Goal: Information Seeking & Learning: Learn about a topic

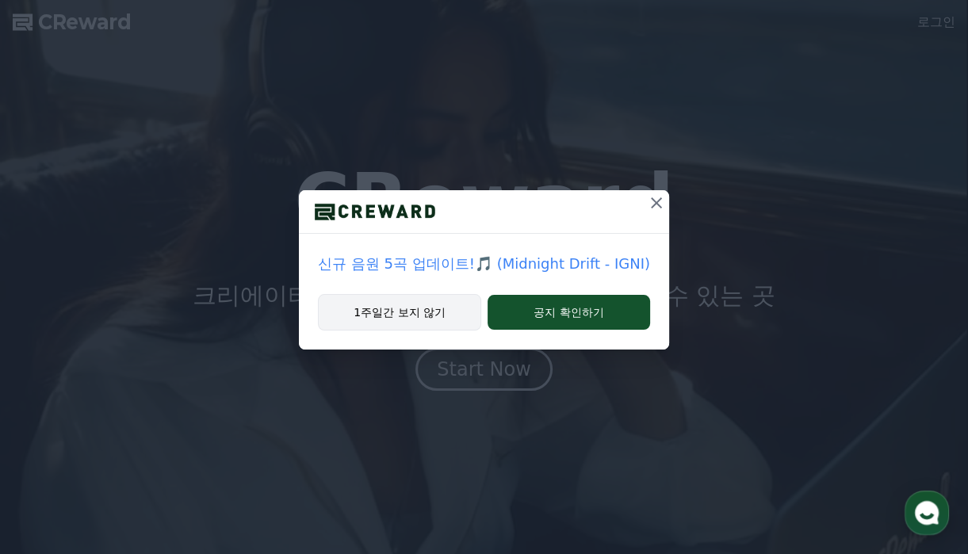
click at [435, 320] on button "1주일간 보지 않기" at bounding box center [399, 312] width 163 height 36
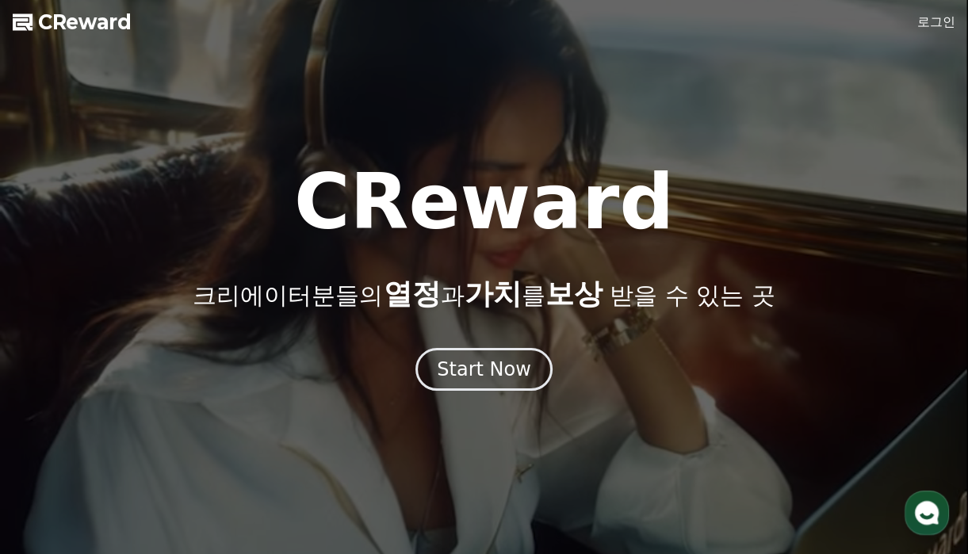
click at [938, 20] on link "로그인" at bounding box center [936, 22] width 38 height 19
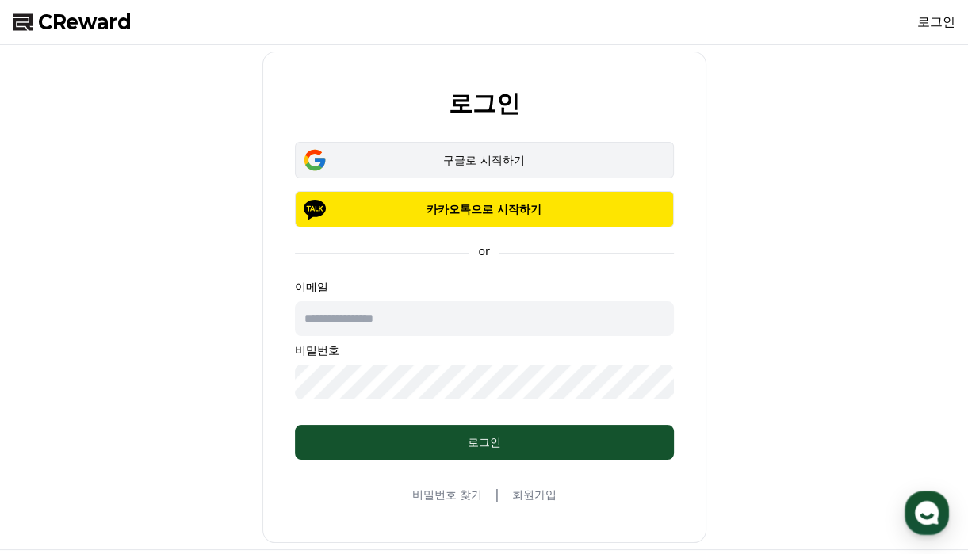
click at [488, 159] on div "구글로 시작하기" at bounding box center [484, 160] width 333 height 16
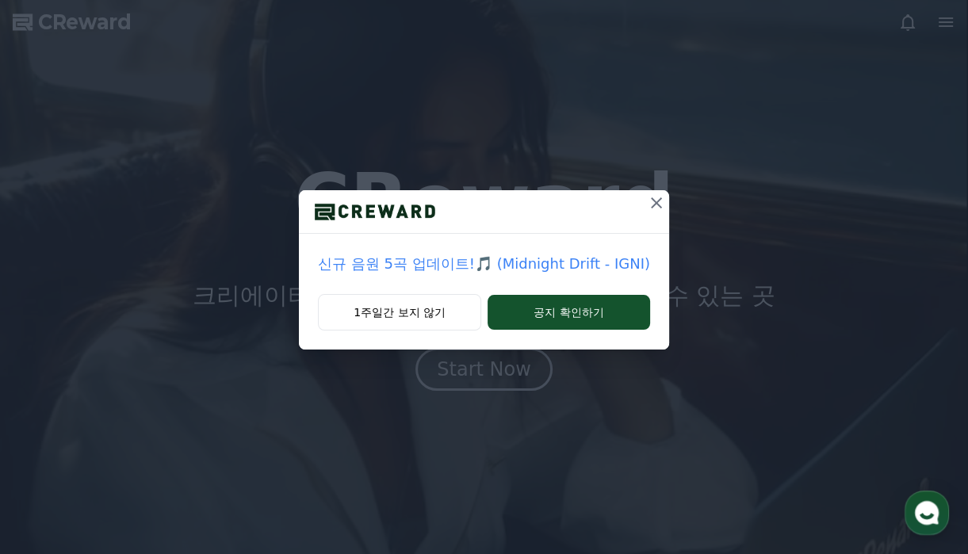
click at [647, 202] on icon at bounding box center [656, 202] width 19 height 19
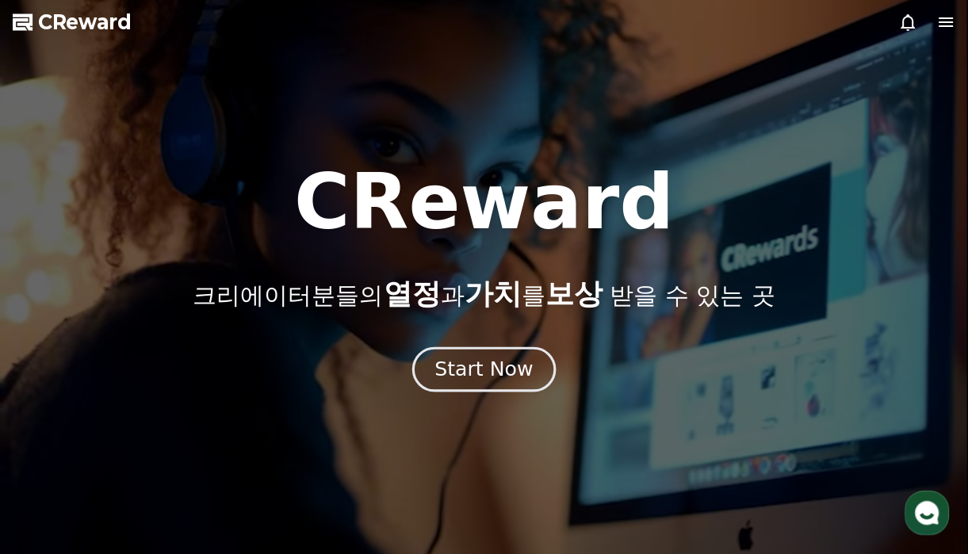
click at [487, 376] on div "Start Now" at bounding box center [483, 369] width 98 height 27
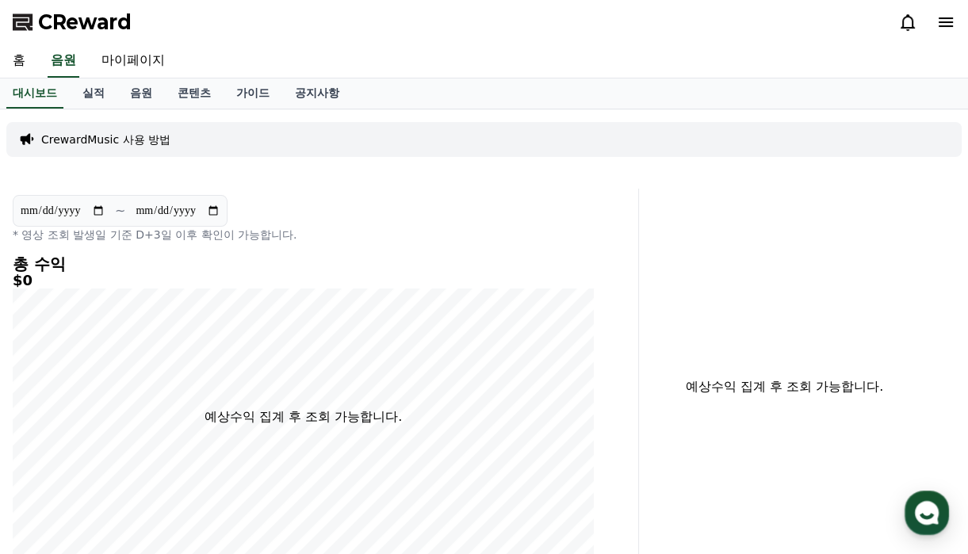
click at [127, 141] on p "CrewardMusic 사용 방법" at bounding box center [105, 140] width 129 height 16
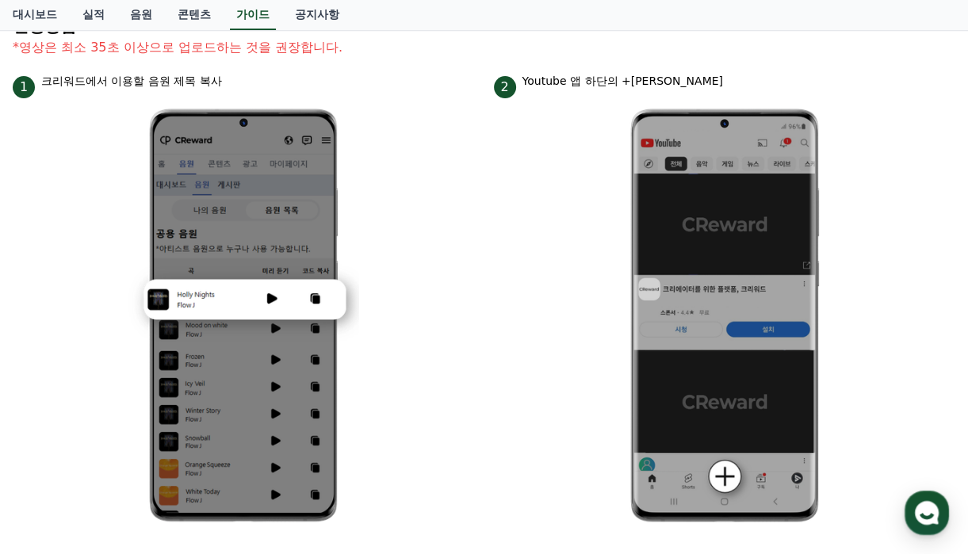
scroll to position [238, 0]
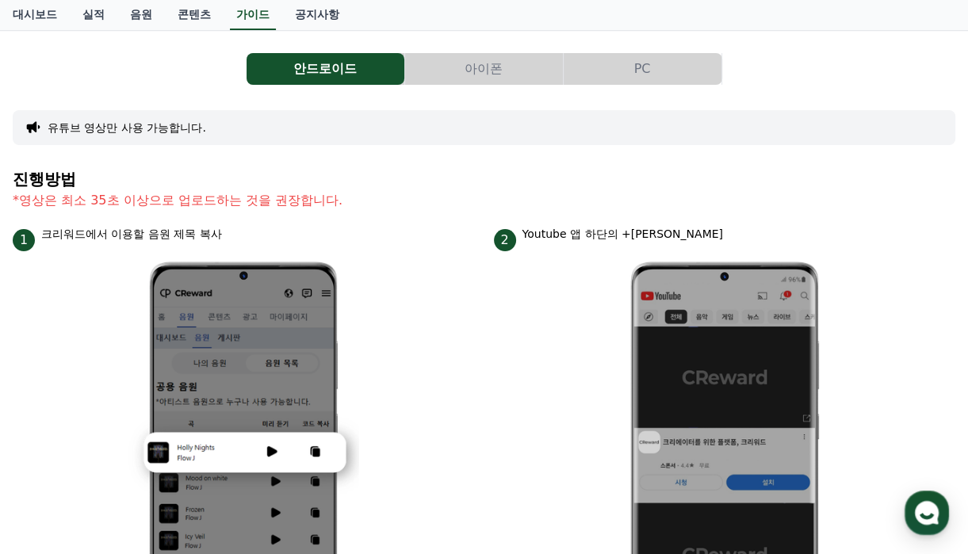
scroll to position [0, 0]
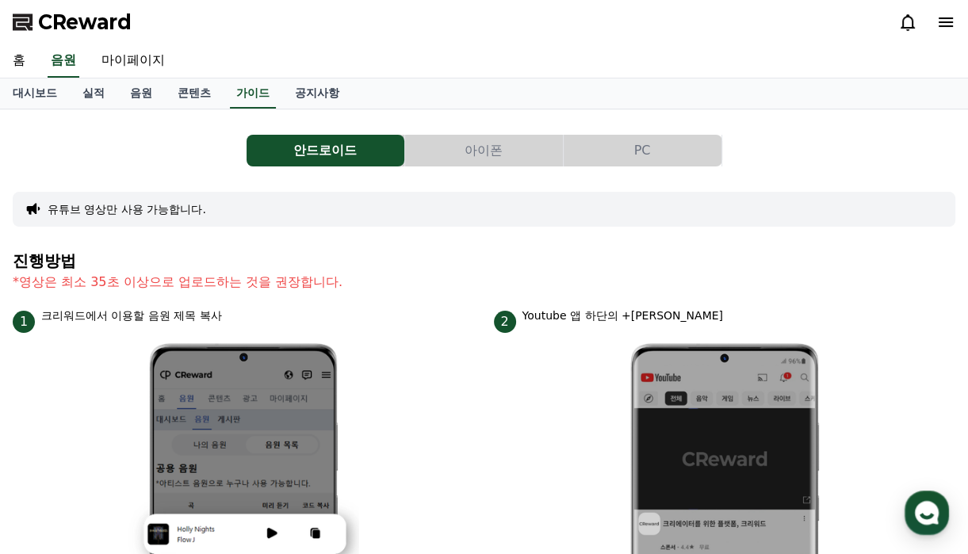
click at [621, 144] on button "PC" at bounding box center [643, 151] width 158 height 32
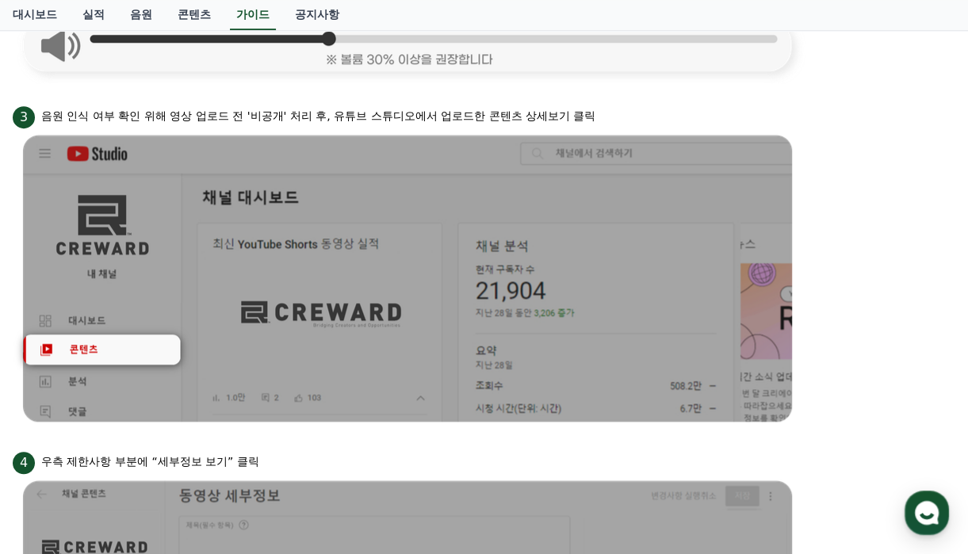
scroll to position [872, 0]
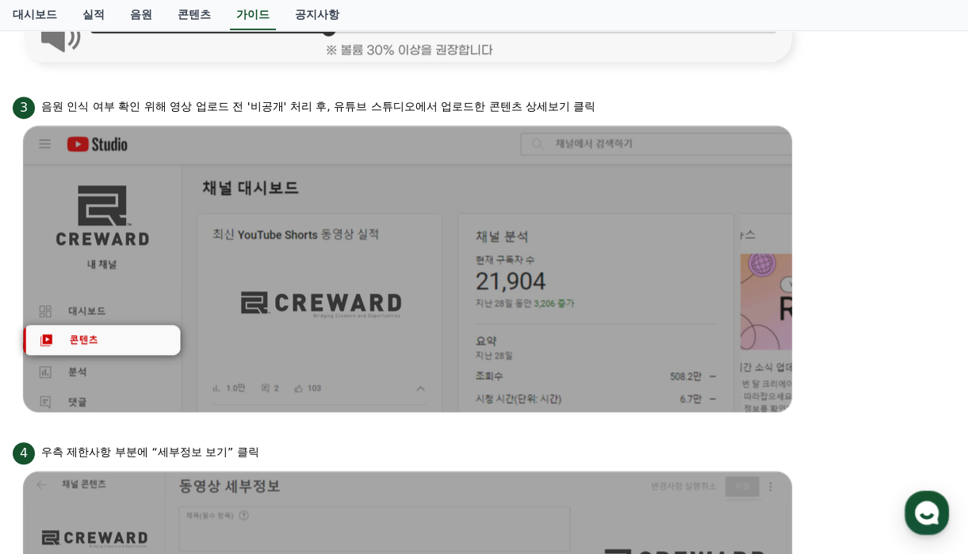
click at [808, 158] on li "3 음원 인식 여부 확인 위해 영상 업로드 전 '비공개' 처리 후, 유튜브 스튜디오에서 업로드한 콘텐츠 상세보기 클릭" at bounding box center [484, 257] width 942 height 327
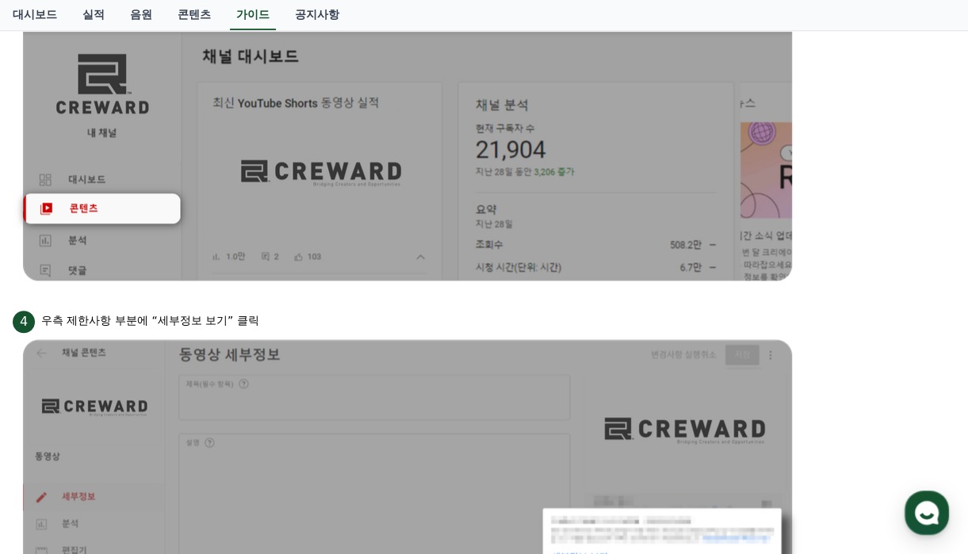
scroll to position [686, 0]
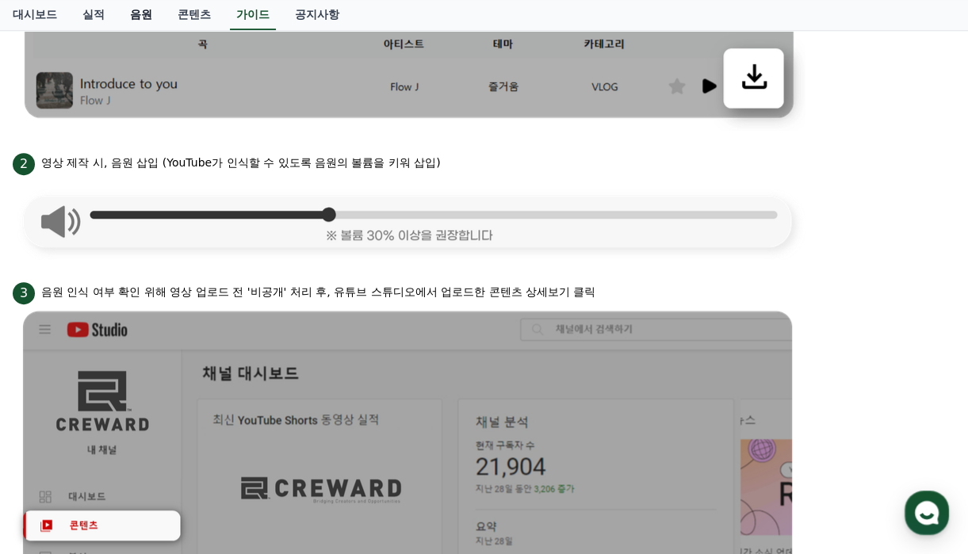
click at [147, 17] on link "음원" at bounding box center [141, 15] width 48 height 30
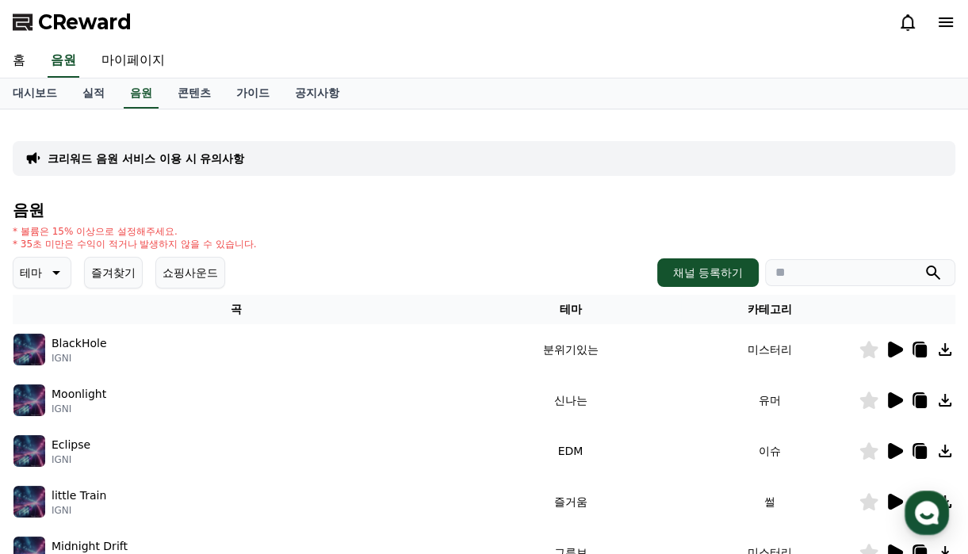
click at [174, 151] on p "크리워드 음원 서비스 이용 시 유의사항" at bounding box center [146, 159] width 197 height 16
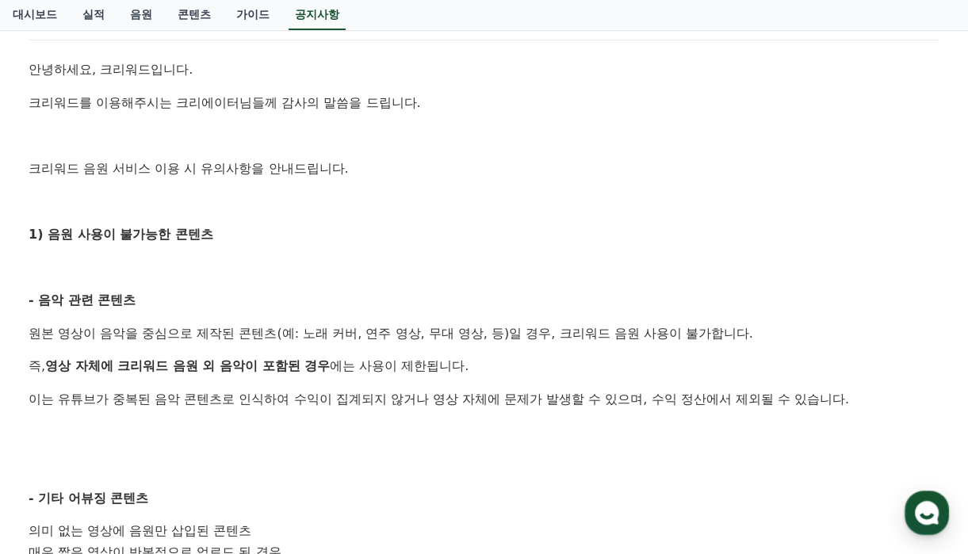
scroll to position [238, 0]
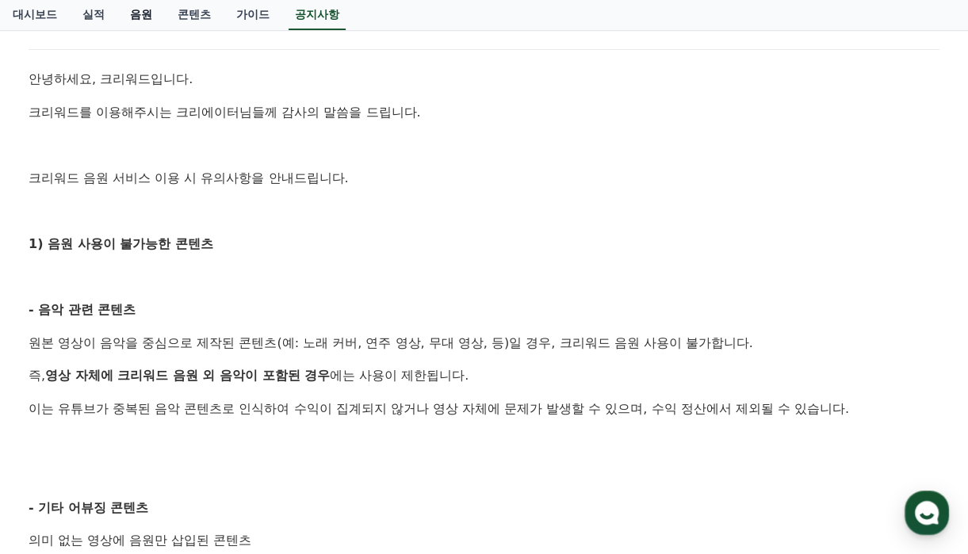
click at [143, 17] on link "음원" at bounding box center [141, 15] width 48 height 30
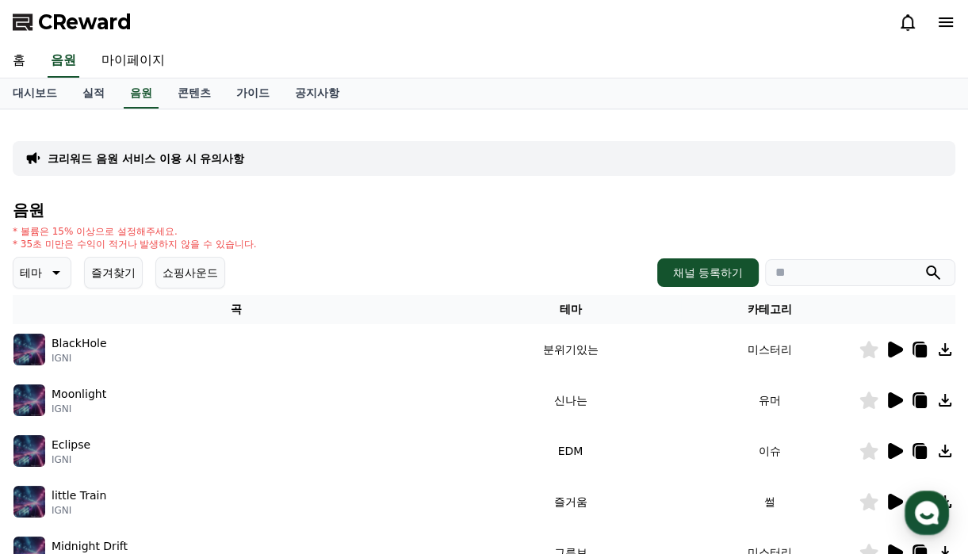
click at [57, 273] on icon at bounding box center [56, 273] width 8 height 4
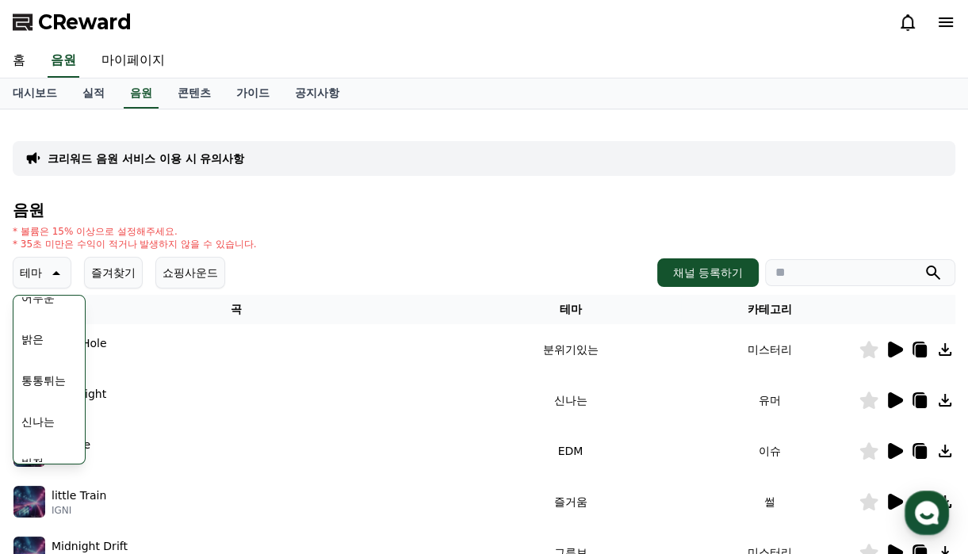
scroll to position [159, 0]
click at [44, 403] on button "신나는" at bounding box center [38, 403] width 46 height 35
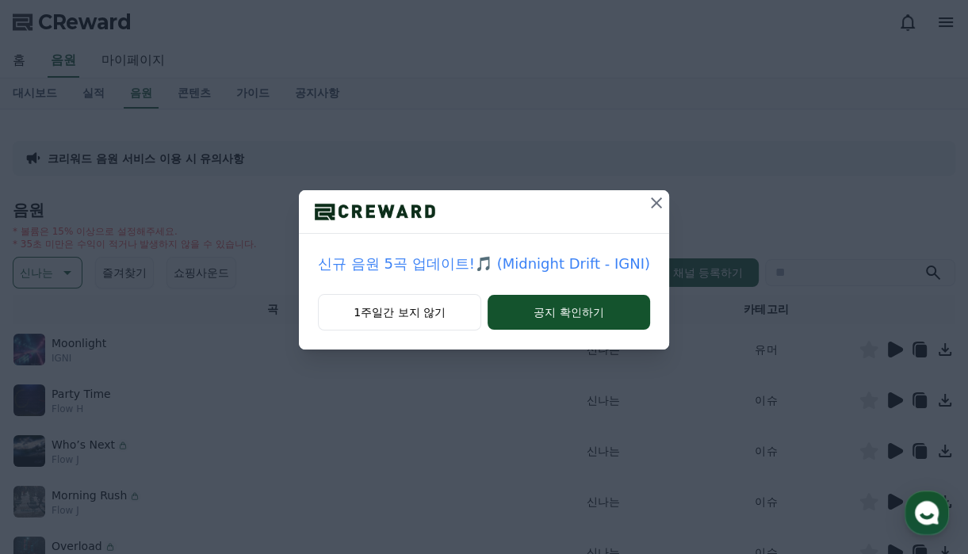
click at [652, 200] on icon at bounding box center [656, 202] width 19 height 19
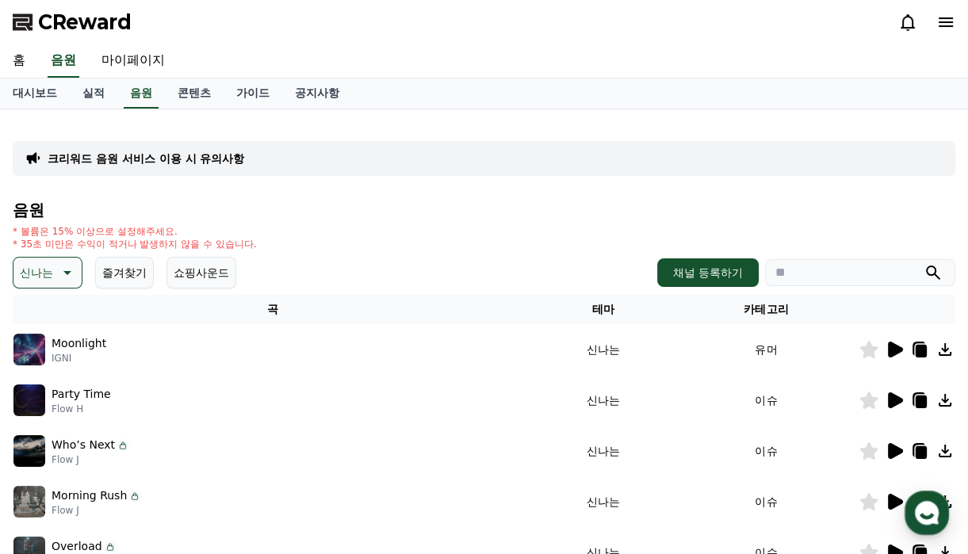
click at [883, 348] on div at bounding box center [906, 349] width 95 height 19
click at [889, 348] on icon at bounding box center [895, 350] width 15 height 16
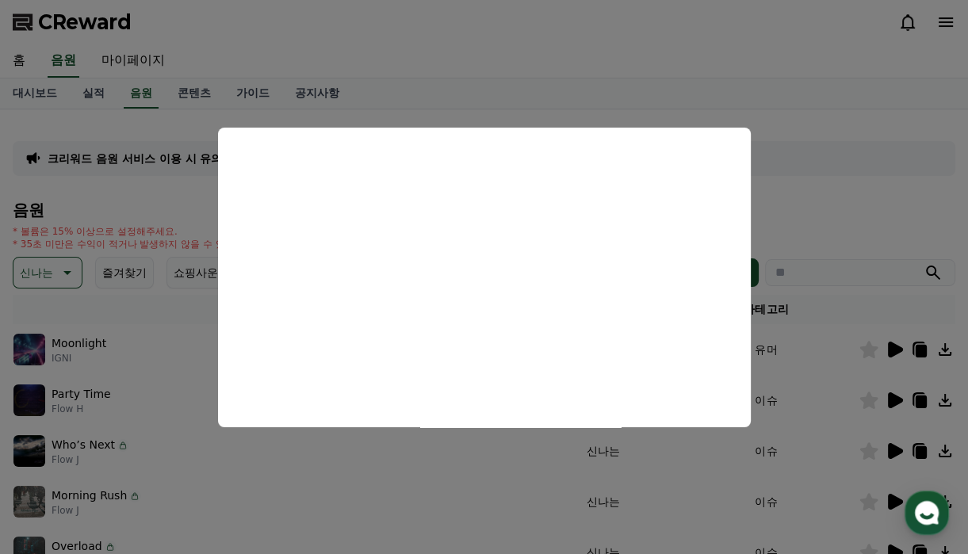
click at [807, 184] on button "close modal" at bounding box center [484, 277] width 968 height 554
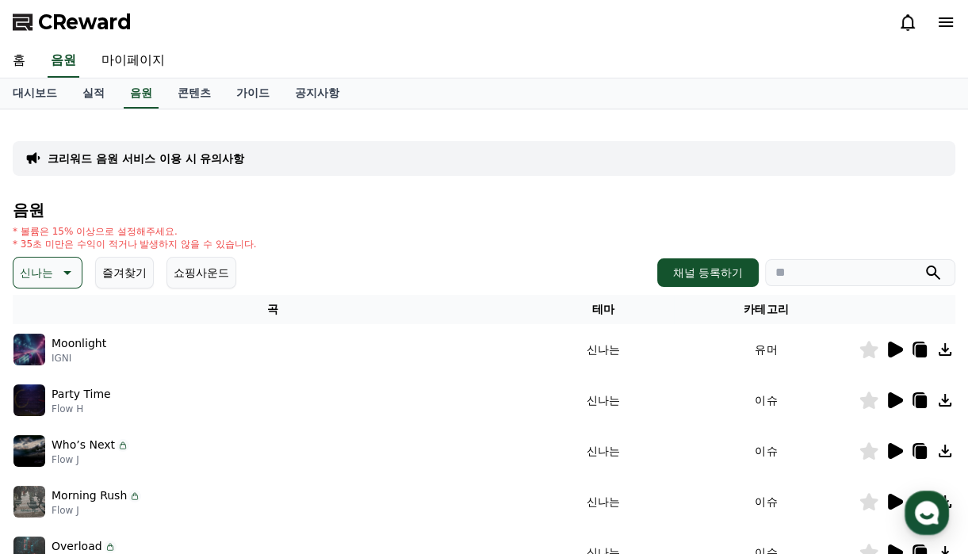
click at [899, 396] on icon at bounding box center [895, 400] width 15 height 16
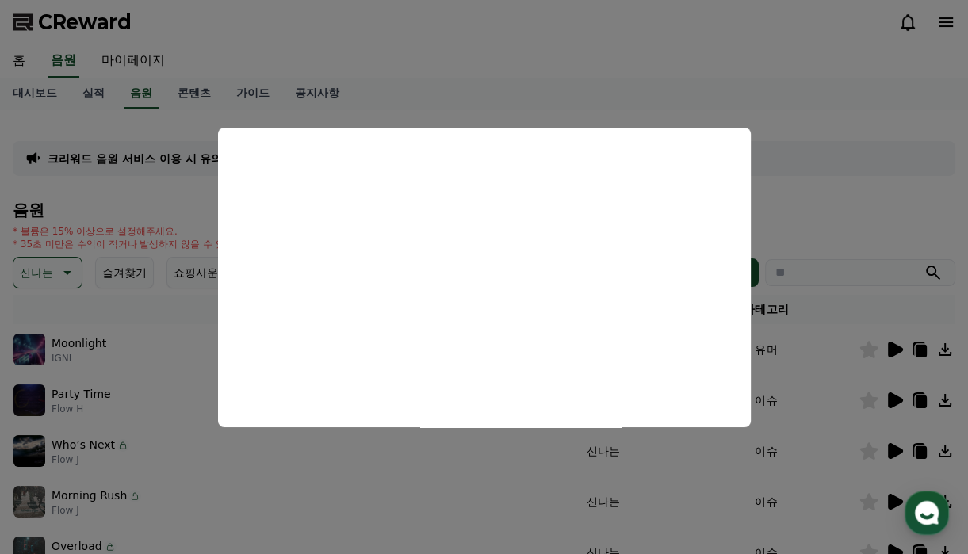
click at [803, 118] on button "close modal" at bounding box center [484, 277] width 968 height 554
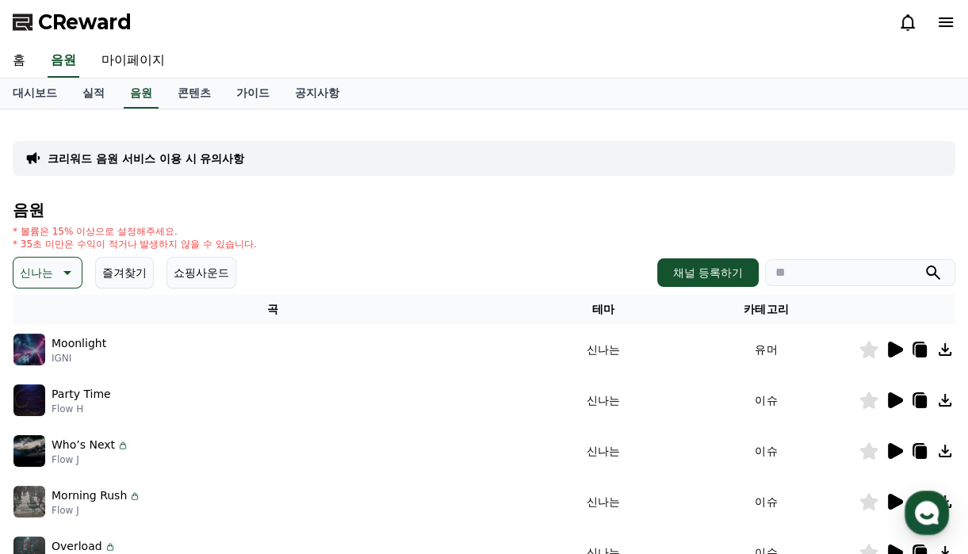
click at [891, 398] on icon at bounding box center [895, 400] width 15 height 16
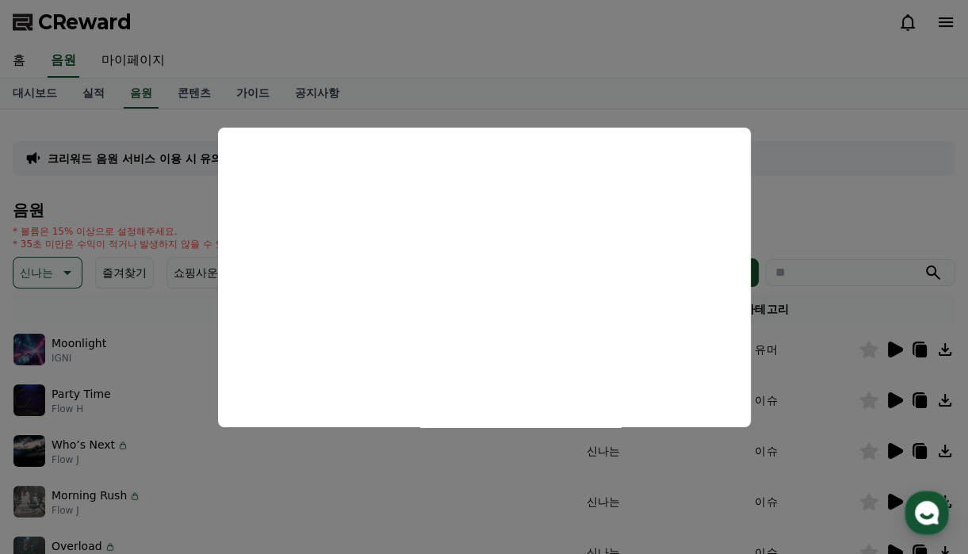
click at [808, 191] on button "close modal" at bounding box center [484, 277] width 968 height 554
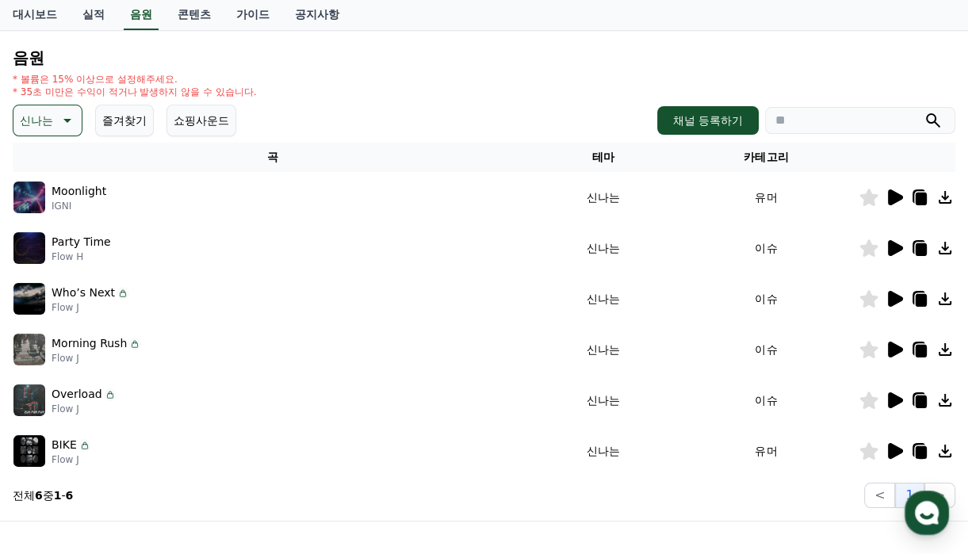
scroll to position [159, 0]
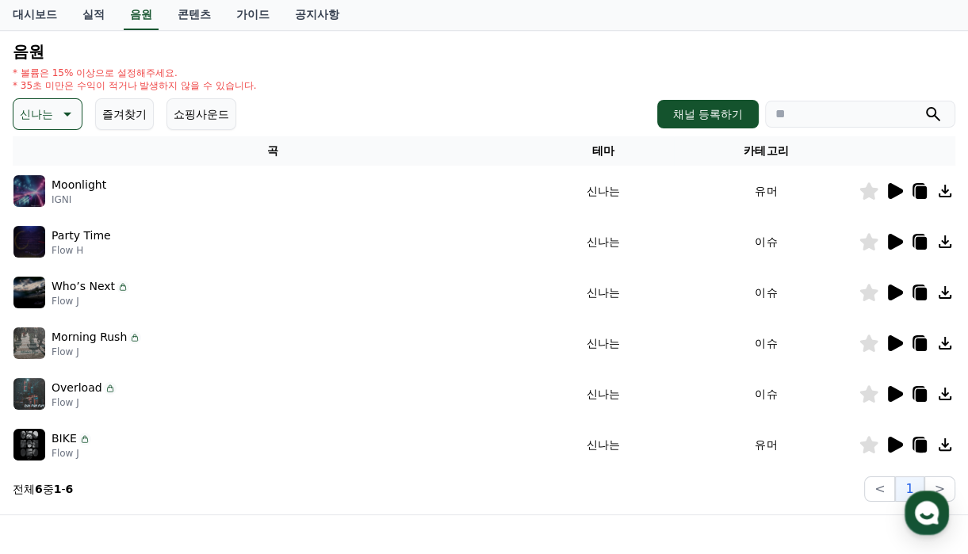
click at [894, 299] on icon at bounding box center [894, 292] width 19 height 19
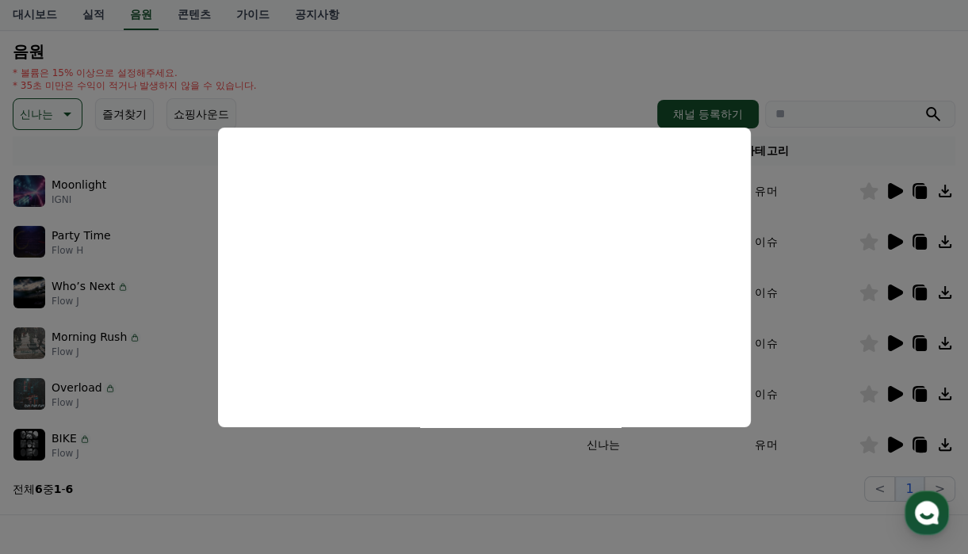
click at [860, 59] on button "close modal" at bounding box center [484, 277] width 968 height 554
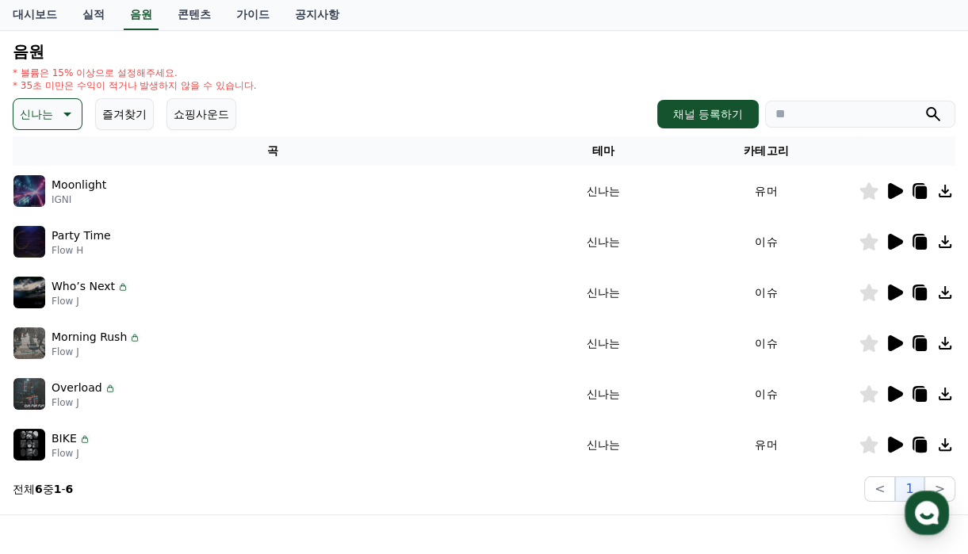
click at [894, 344] on icon at bounding box center [895, 343] width 15 height 16
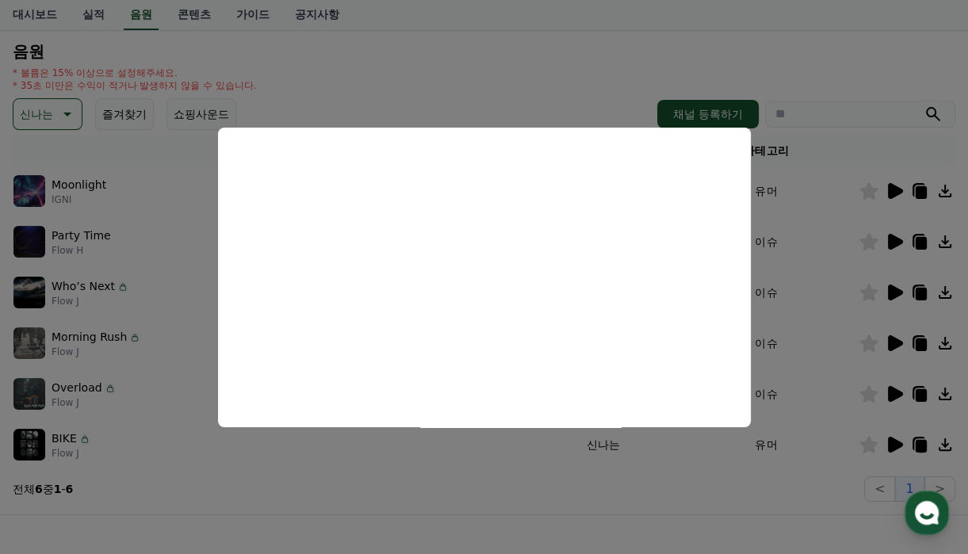
click at [899, 386] on button "close modal" at bounding box center [484, 277] width 968 height 554
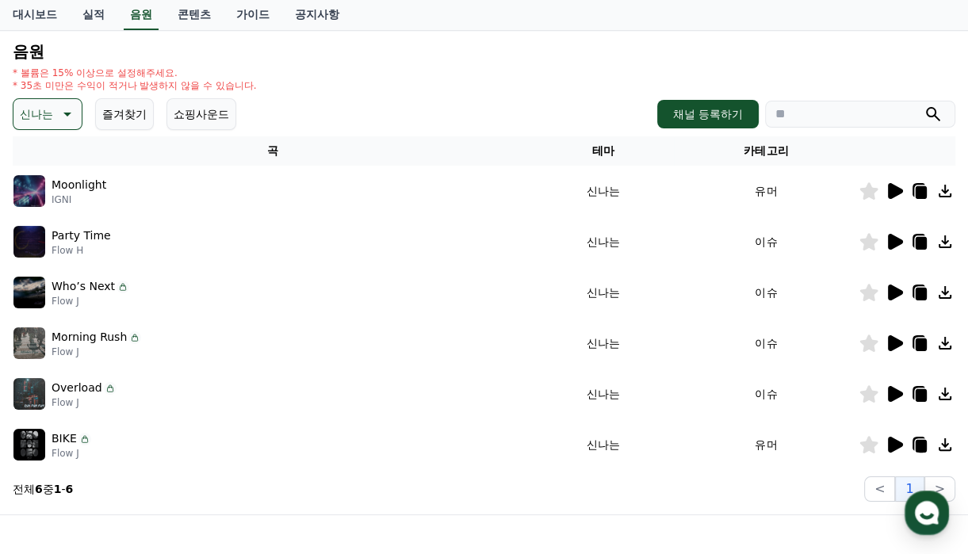
click at [894, 395] on icon at bounding box center [895, 394] width 15 height 16
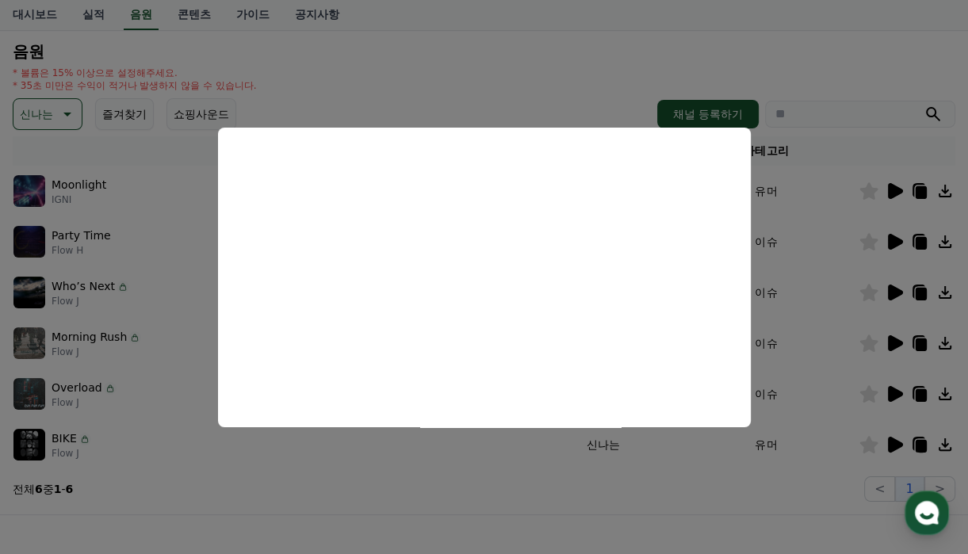
click at [858, 254] on button "close modal" at bounding box center [484, 277] width 968 height 554
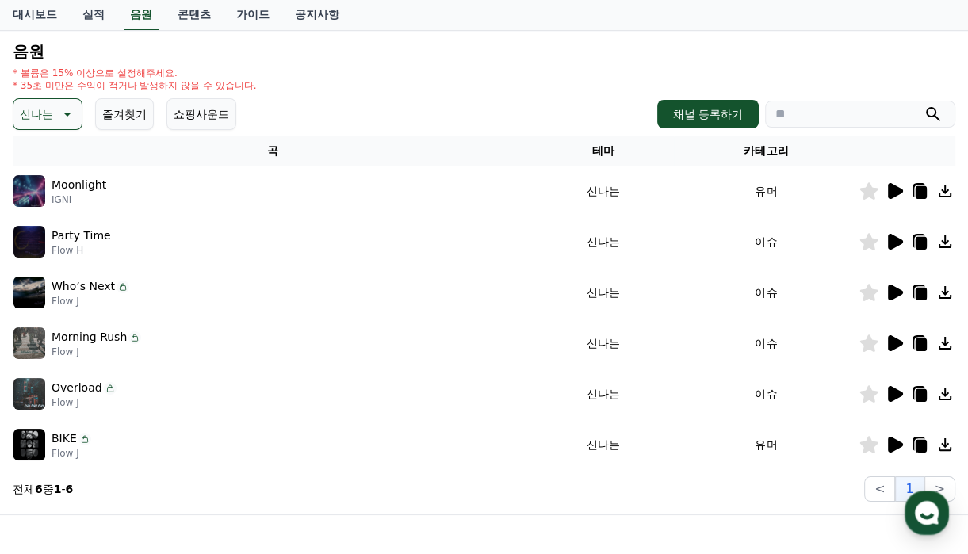
click at [889, 441] on icon at bounding box center [895, 445] width 15 height 16
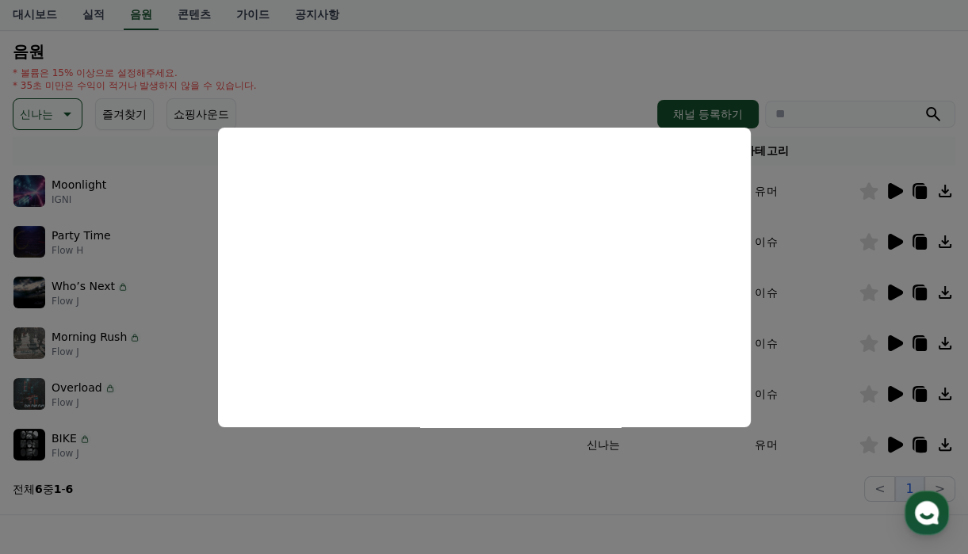
click at [461, 465] on button "close modal" at bounding box center [484, 277] width 968 height 554
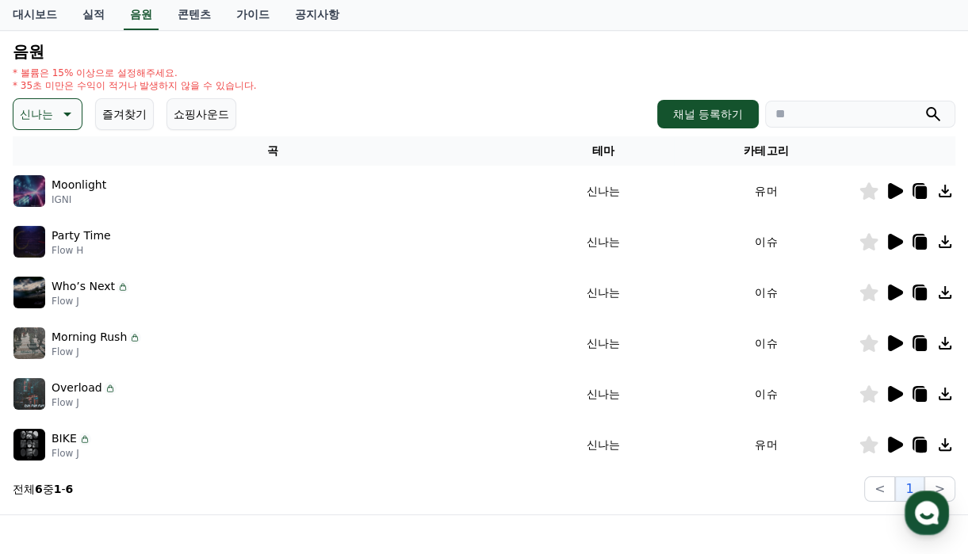
click at [40, 120] on p "신나는" at bounding box center [36, 114] width 33 height 22
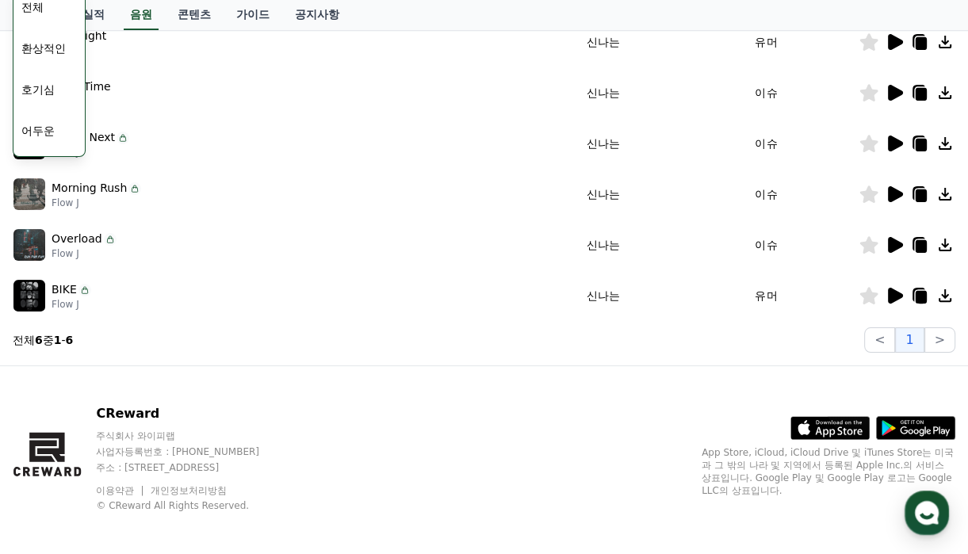
scroll to position [315, 0]
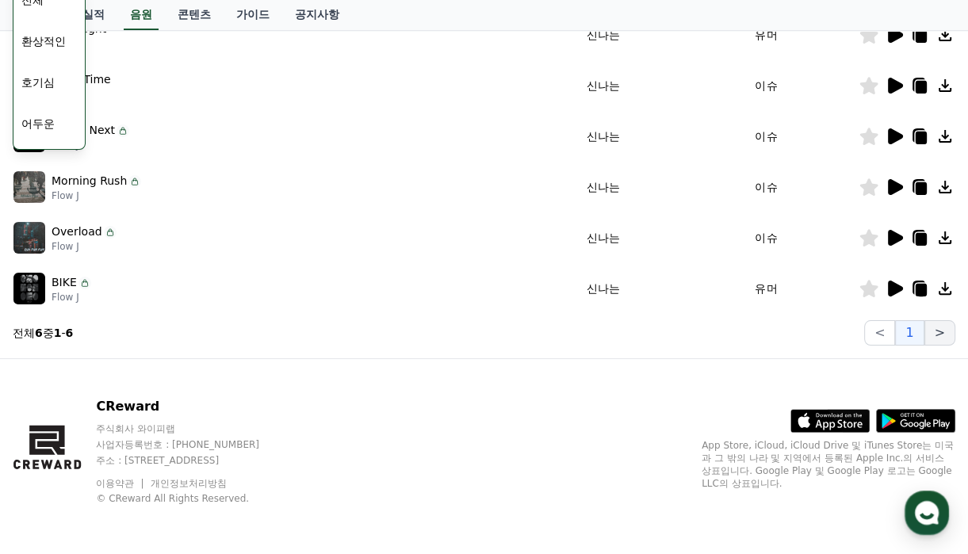
click at [942, 331] on button ">" at bounding box center [939, 332] width 31 height 25
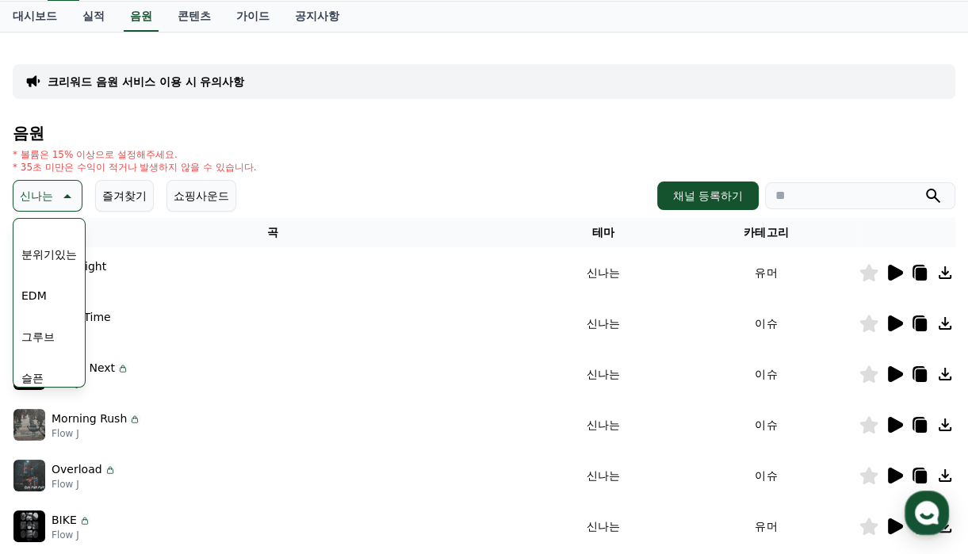
scroll to position [415, 0]
click at [38, 314] on button "EDM" at bounding box center [34, 317] width 38 height 35
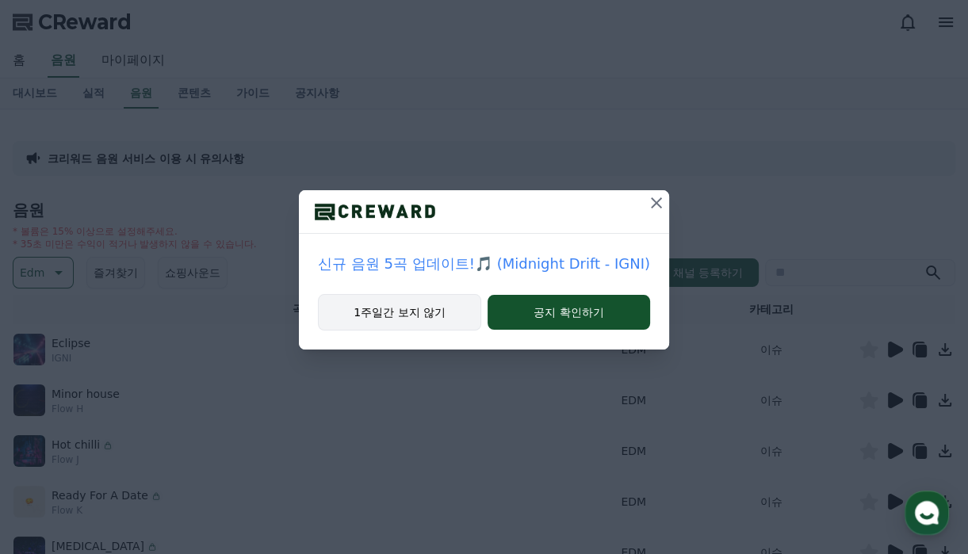
click at [435, 319] on button "1주일간 보지 않기" at bounding box center [399, 312] width 163 height 36
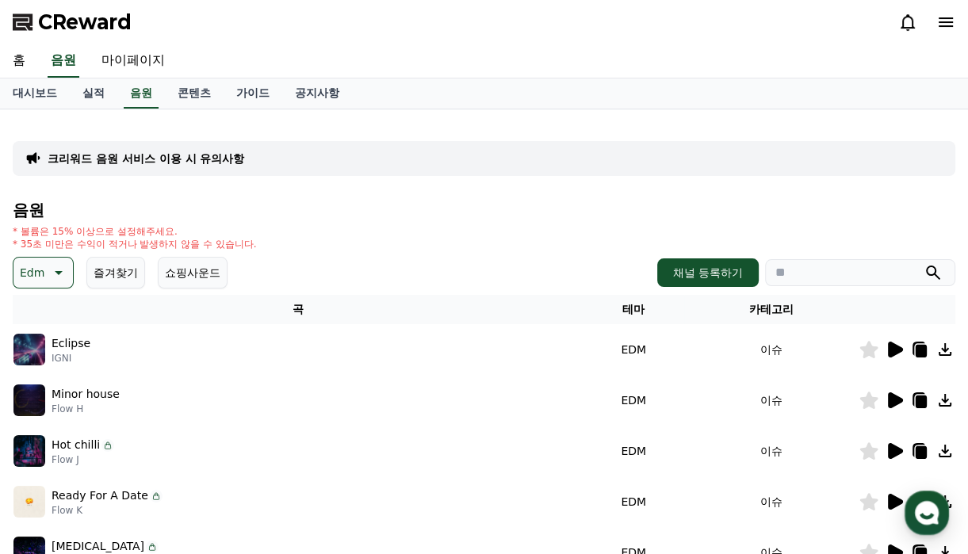
click at [888, 352] on icon at bounding box center [895, 350] width 15 height 16
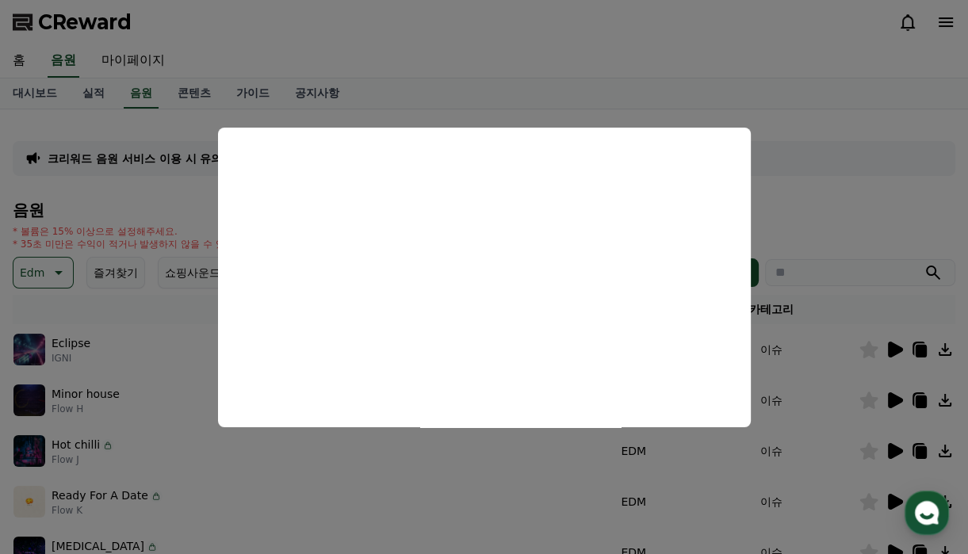
click at [799, 212] on button "close modal" at bounding box center [484, 277] width 968 height 554
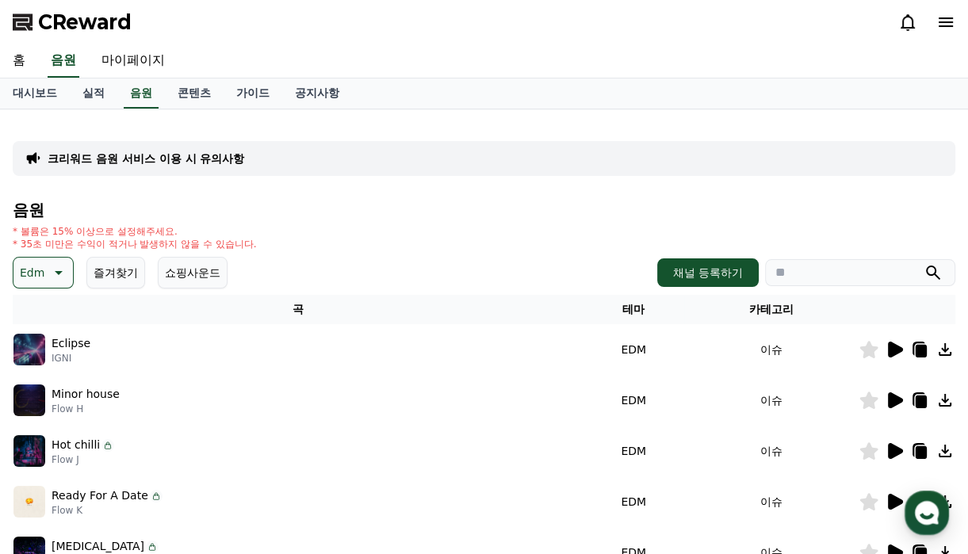
click at [886, 399] on icon at bounding box center [894, 400] width 19 height 19
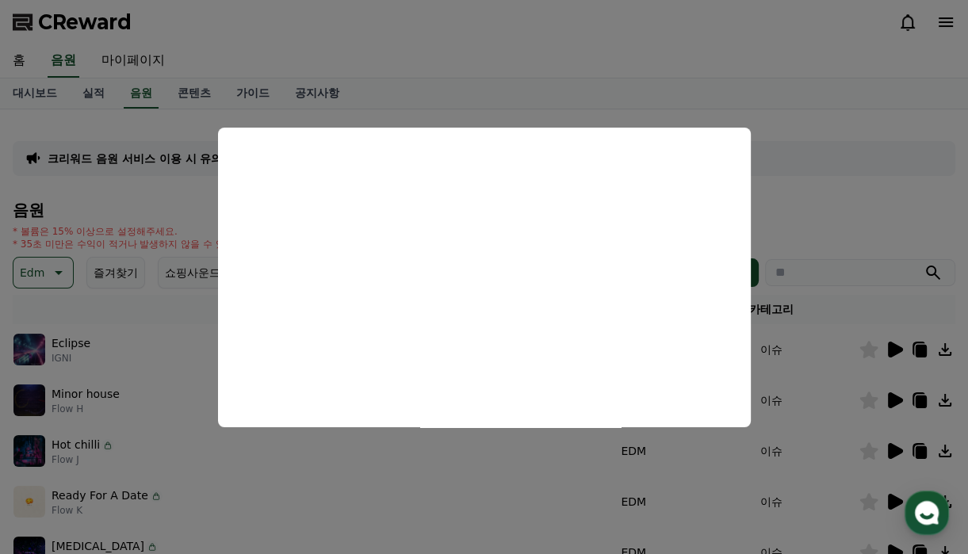
click at [824, 165] on button "close modal" at bounding box center [484, 277] width 968 height 554
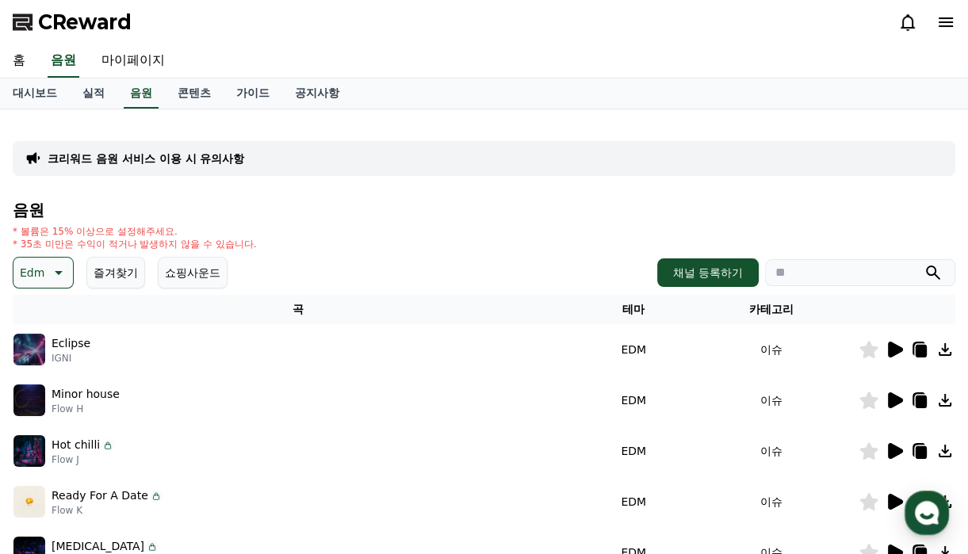
click at [892, 449] on icon at bounding box center [895, 451] width 15 height 16
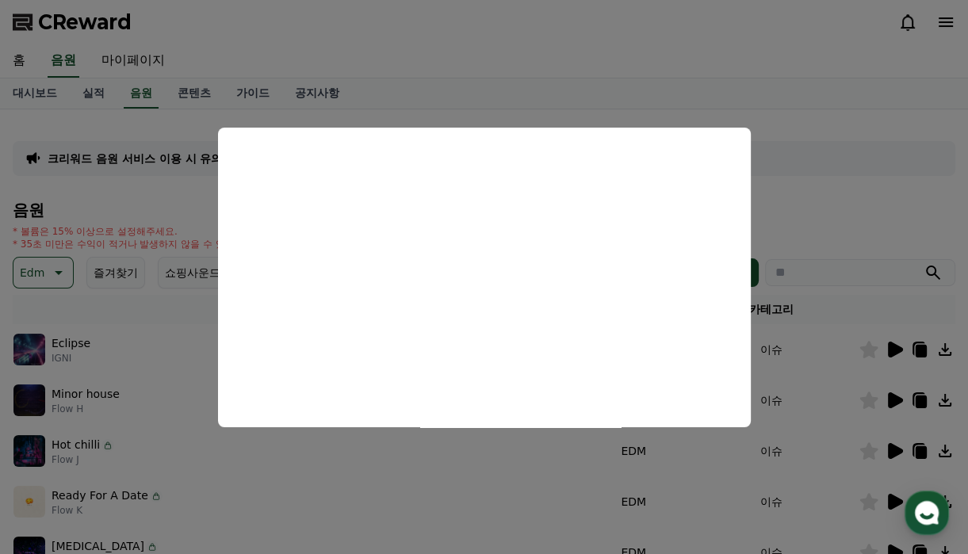
click at [680, 75] on button "close modal" at bounding box center [484, 277] width 968 height 554
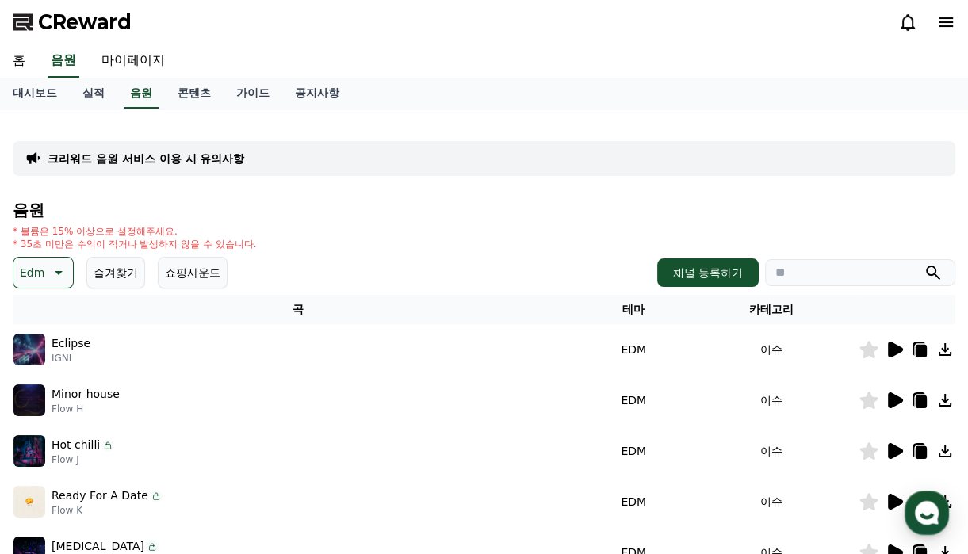
click at [885, 453] on icon at bounding box center [894, 450] width 19 height 19
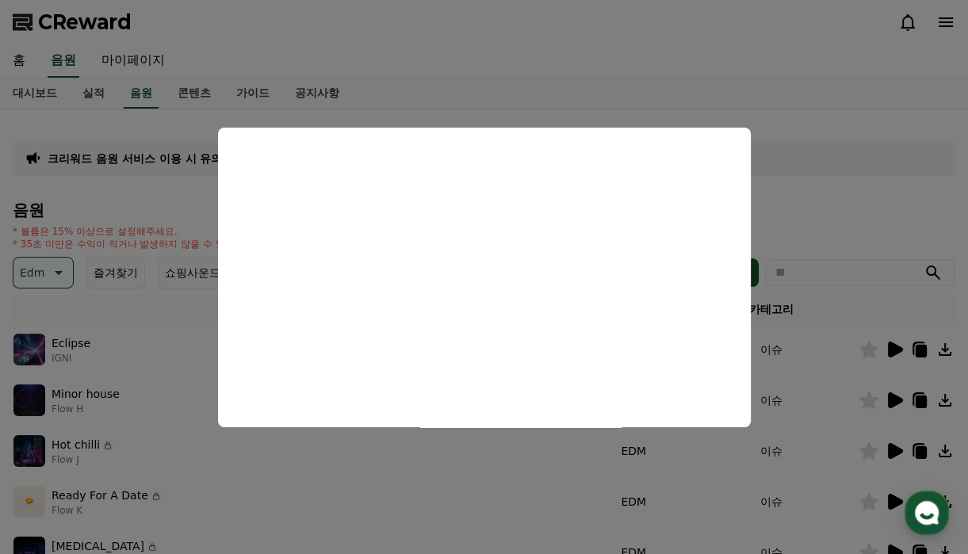
click at [720, 59] on button "close modal" at bounding box center [484, 277] width 968 height 554
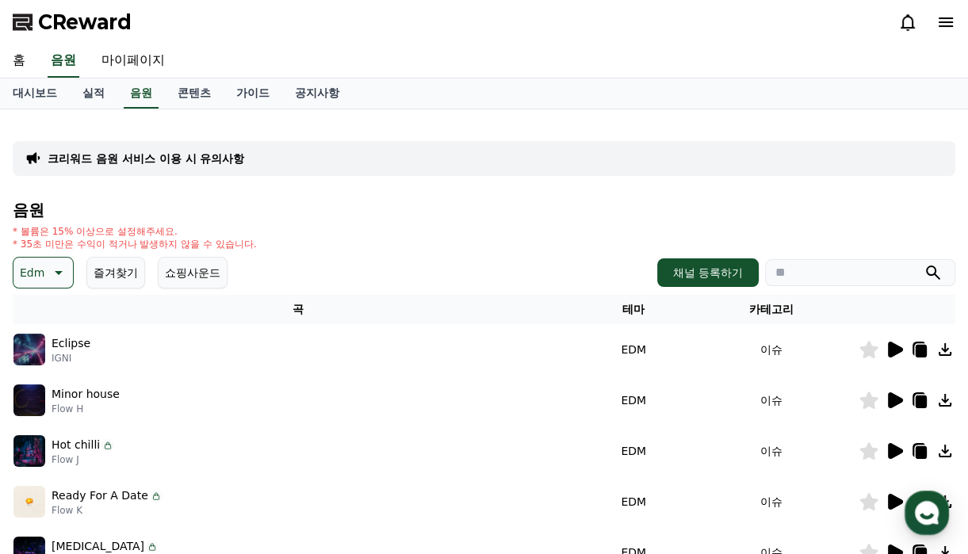
click at [885, 498] on icon at bounding box center [894, 501] width 19 height 19
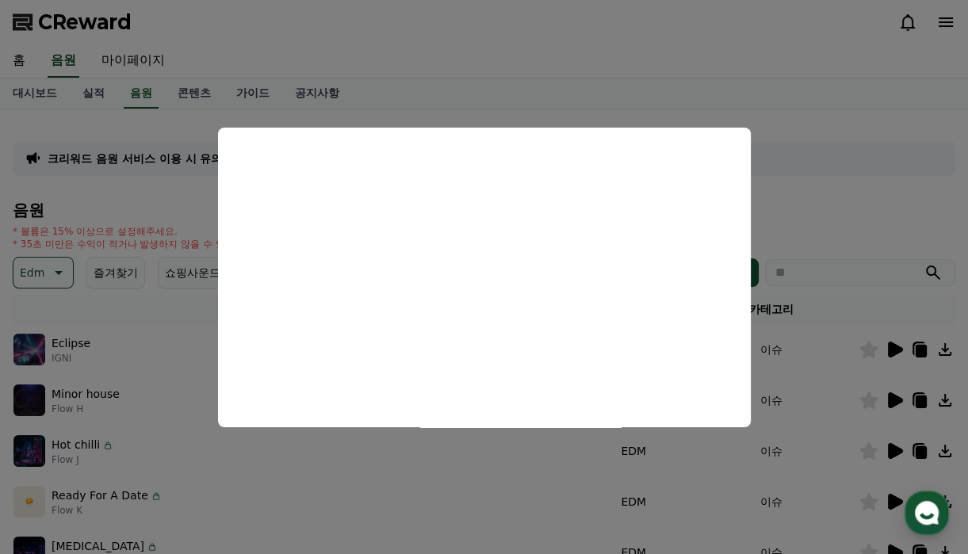
click at [667, 48] on button "close modal" at bounding box center [484, 277] width 968 height 554
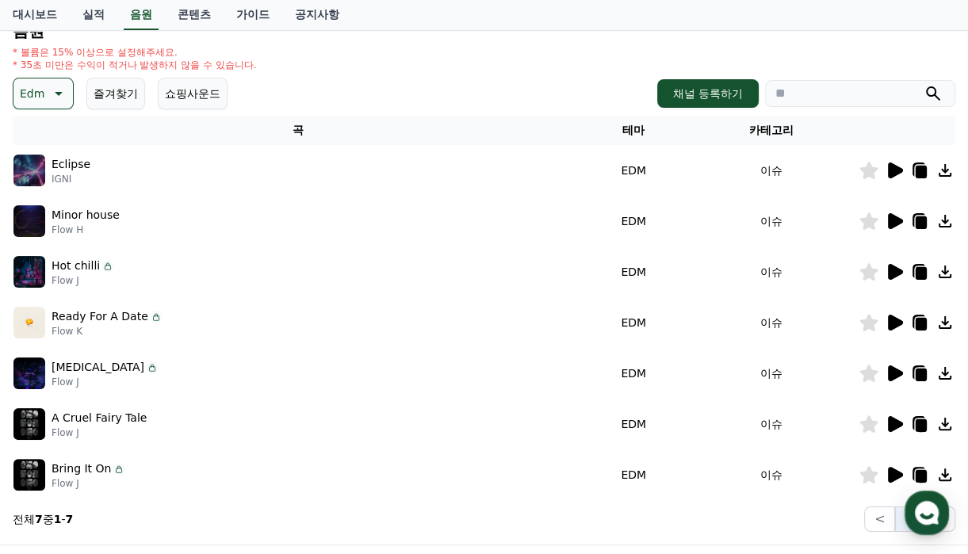
scroll to position [238, 0]
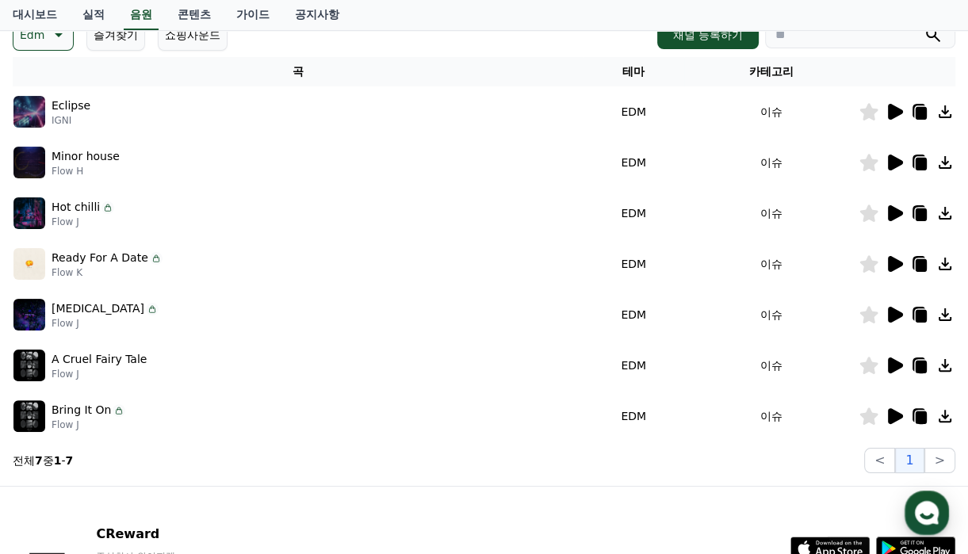
click at [890, 265] on icon at bounding box center [895, 264] width 15 height 16
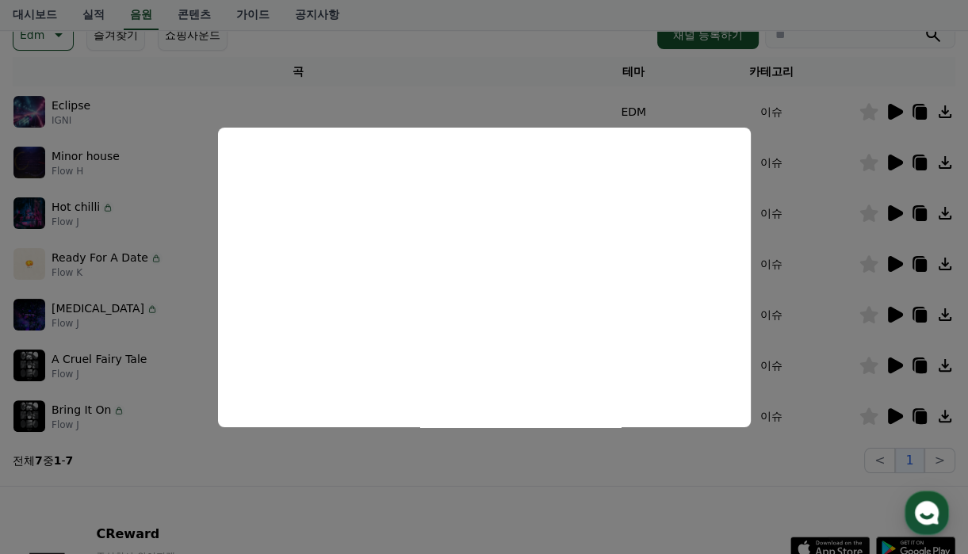
click at [893, 313] on button "close modal" at bounding box center [484, 277] width 968 height 554
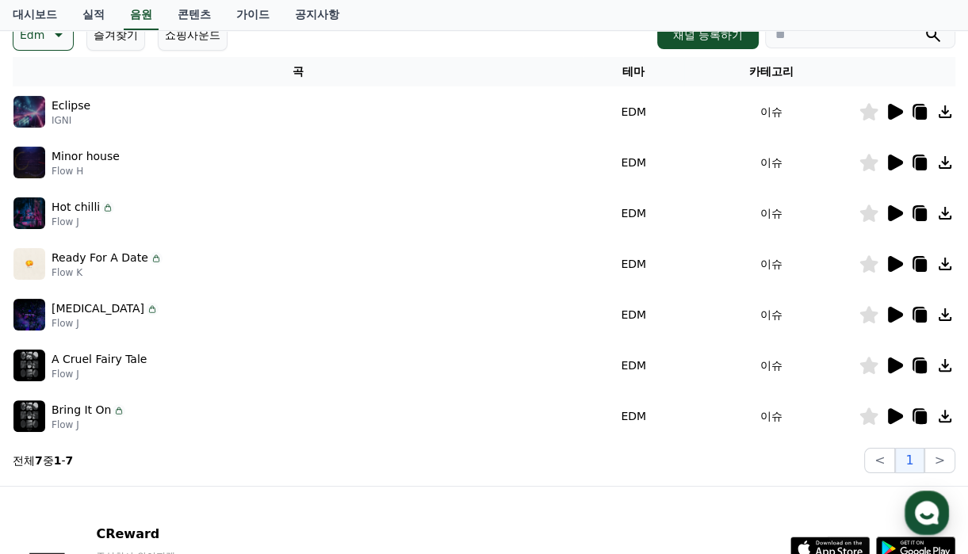
click at [893, 313] on icon at bounding box center [895, 315] width 15 height 16
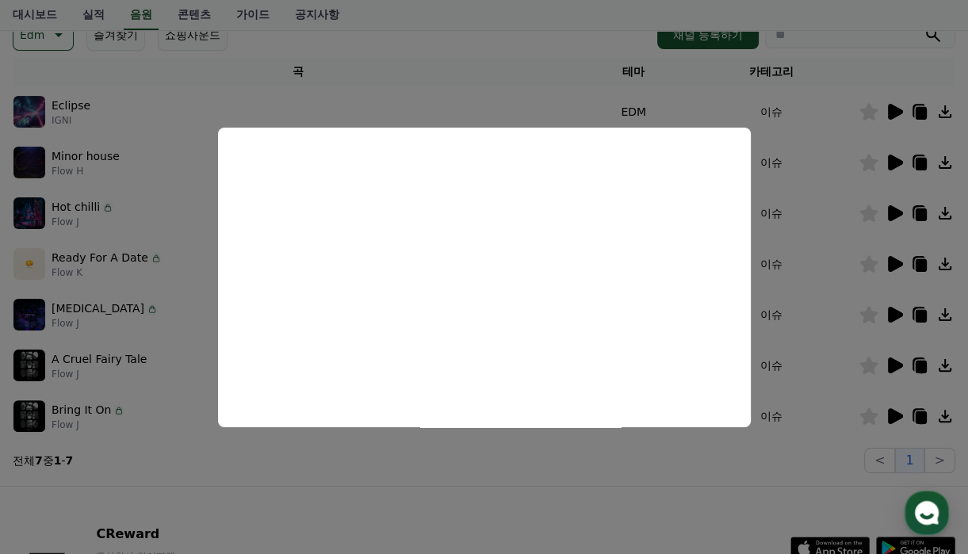
click at [899, 364] on button "close modal" at bounding box center [484, 277] width 968 height 554
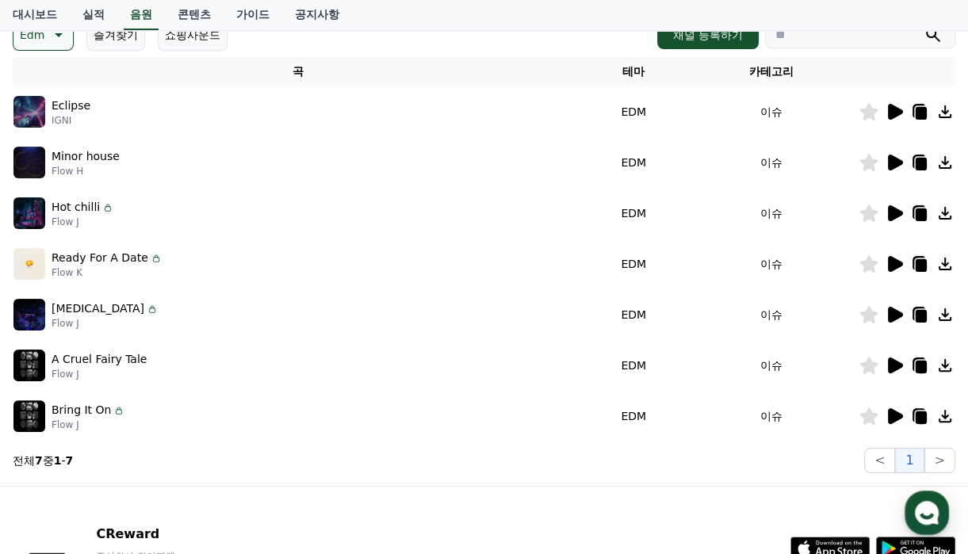
click at [894, 366] on icon at bounding box center [895, 365] width 15 height 16
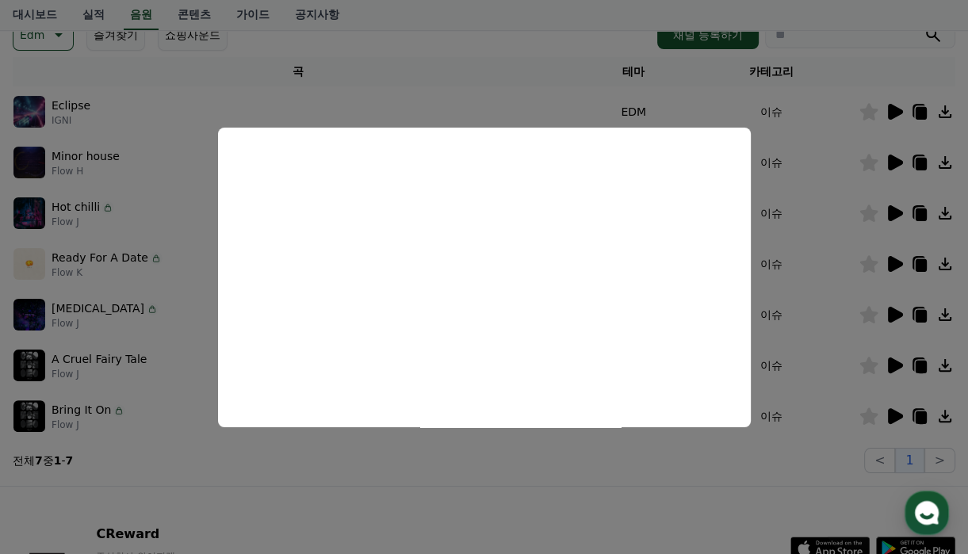
click at [888, 411] on button "close modal" at bounding box center [484, 277] width 968 height 554
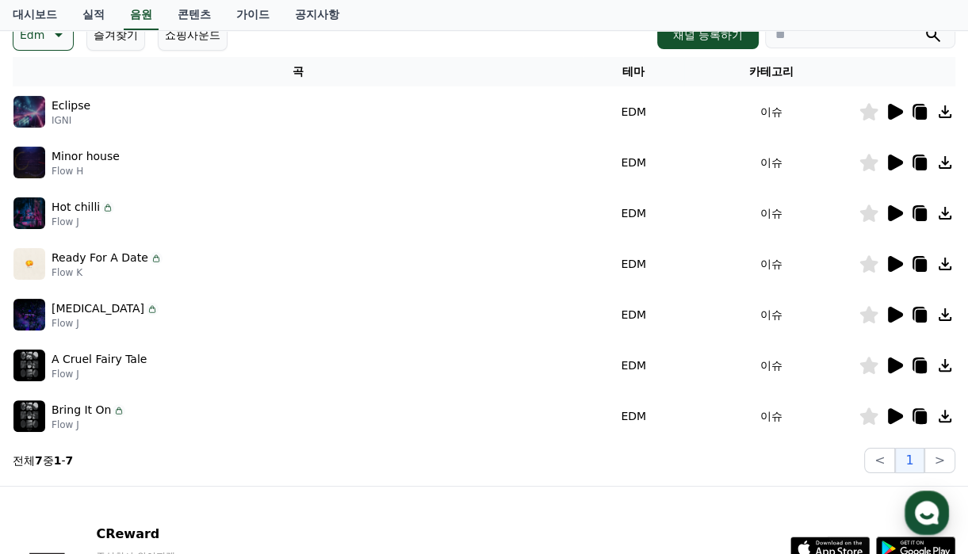
click at [891, 417] on icon at bounding box center [895, 416] width 15 height 16
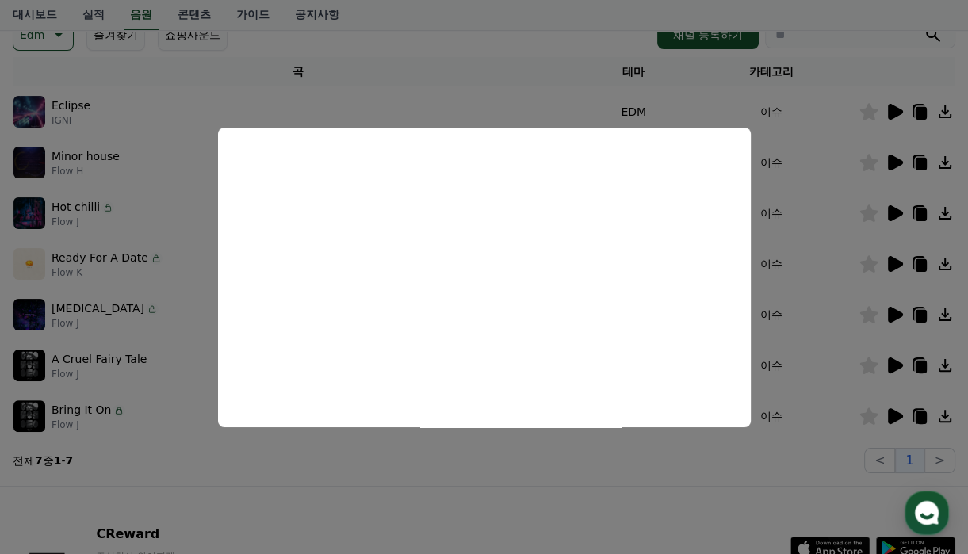
click at [494, 55] on button "close modal" at bounding box center [484, 277] width 968 height 554
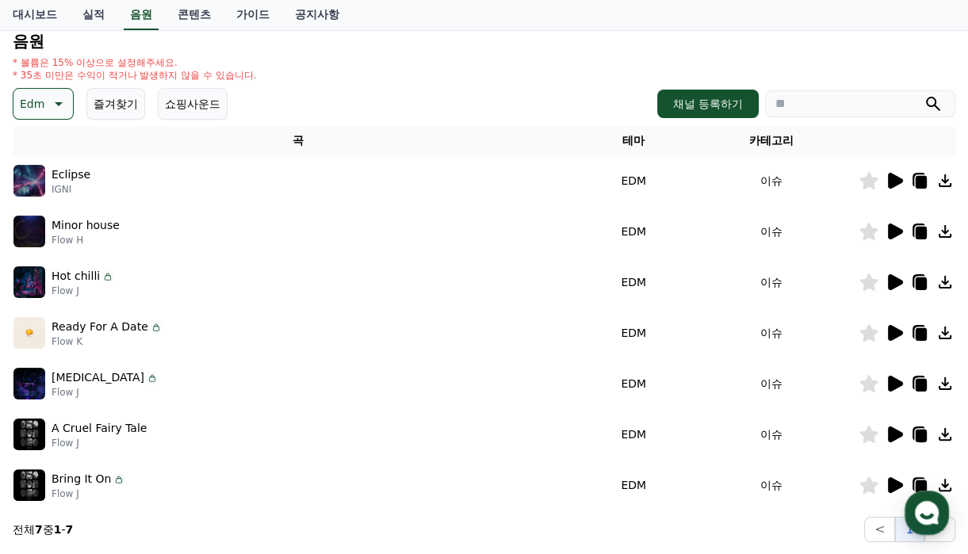
scroll to position [79, 0]
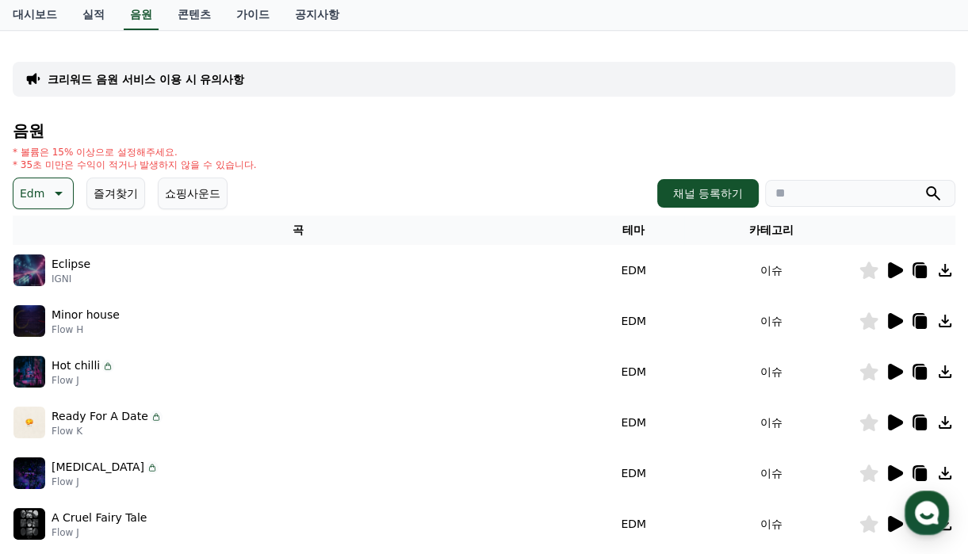
click at [56, 185] on icon at bounding box center [57, 193] width 19 height 19
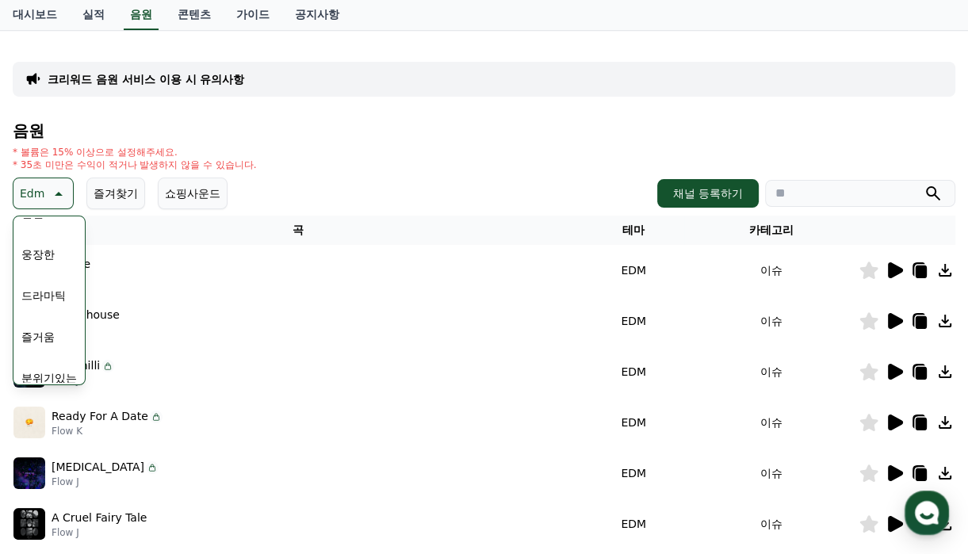
scroll to position [317, 0]
click at [41, 370] on button "분위기있는" at bounding box center [49, 371] width 68 height 35
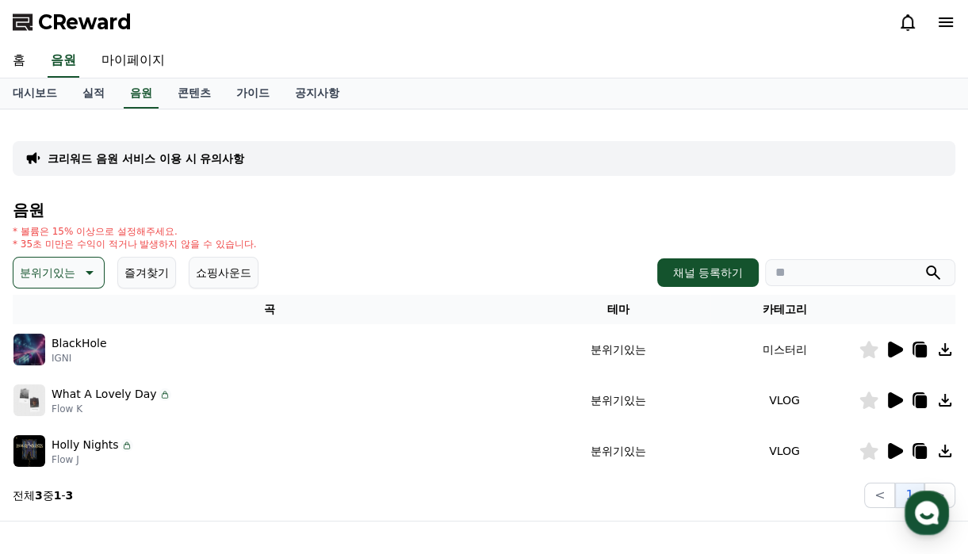
click at [871, 349] on icon at bounding box center [869, 349] width 18 height 17
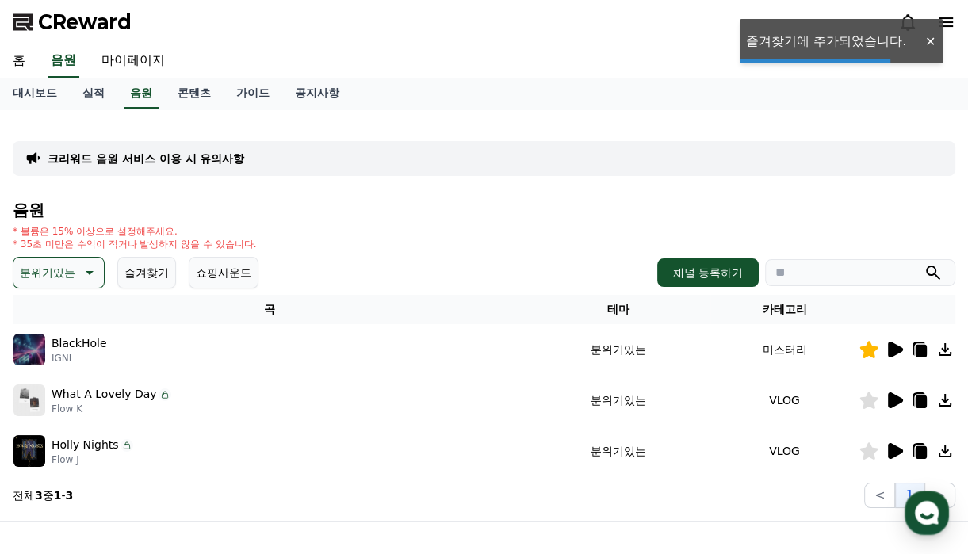
click at [871, 349] on icon at bounding box center [869, 349] width 18 height 17
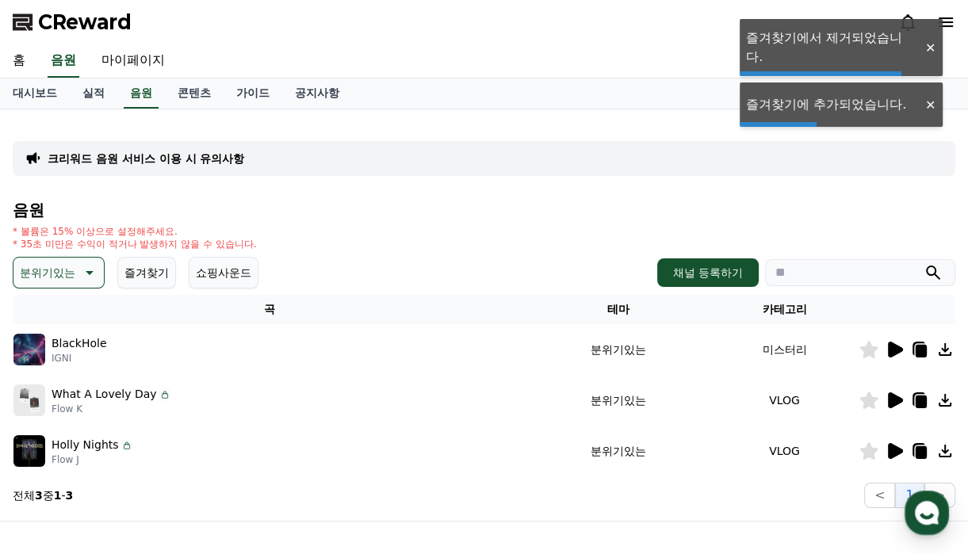
click at [889, 346] on icon at bounding box center [895, 350] width 15 height 16
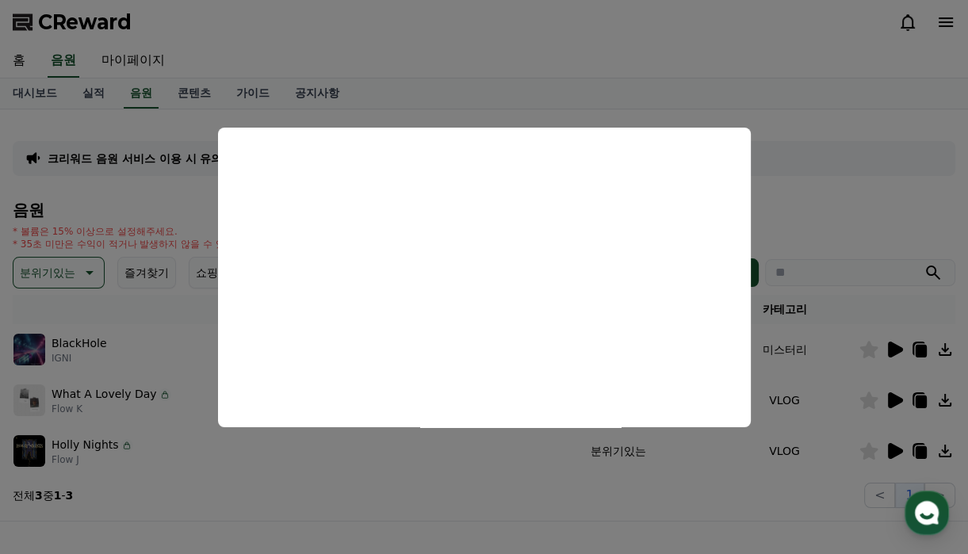
click at [795, 162] on button "close modal" at bounding box center [484, 277] width 968 height 554
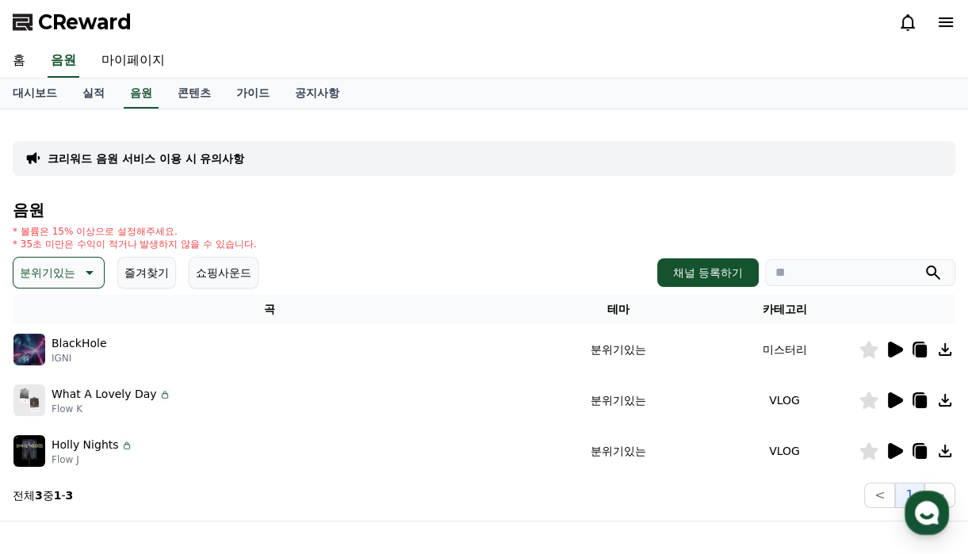
click at [892, 399] on icon at bounding box center [895, 400] width 15 height 16
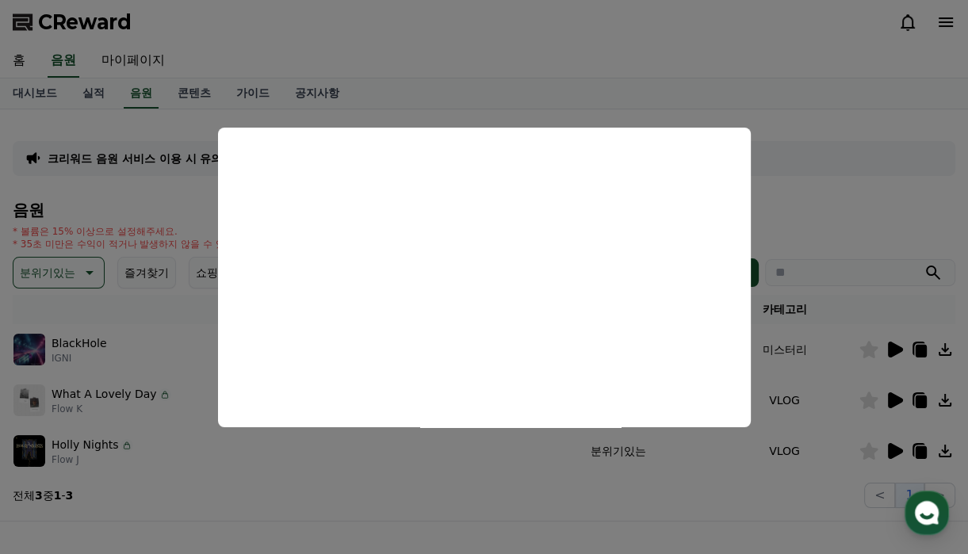
click at [808, 87] on button "close modal" at bounding box center [484, 277] width 968 height 554
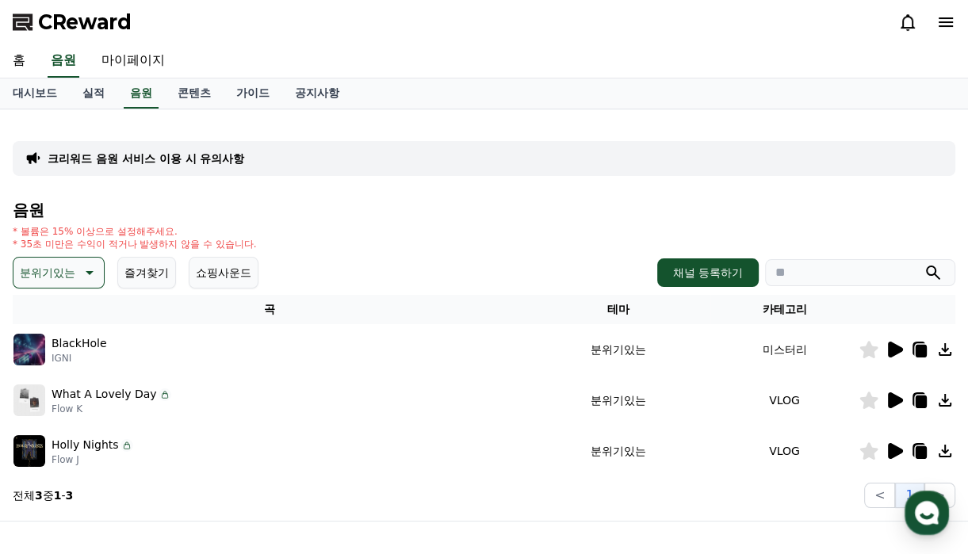
click at [894, 443] on icon at bounding box center [894, 450] width 19 height 19
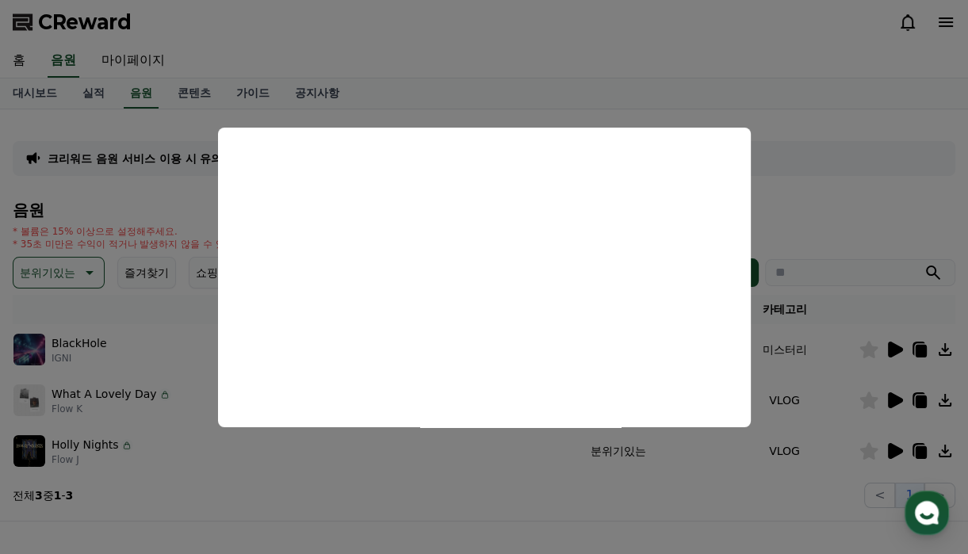
click at [689, 52] on button "close modal" at bounding box center [484, 277] width 968 height 554
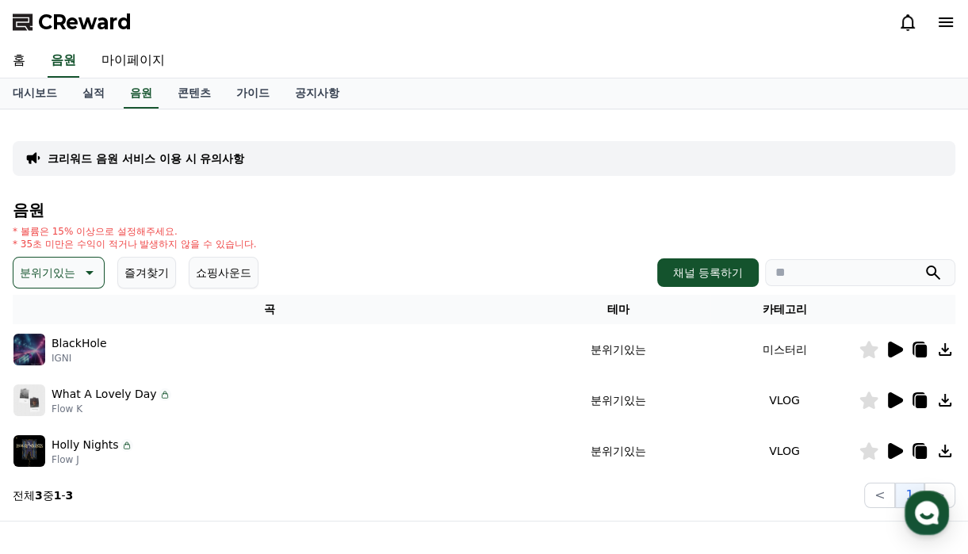
click at [86, 271] on icon at bounding box center [87, 272] width 19 height 19
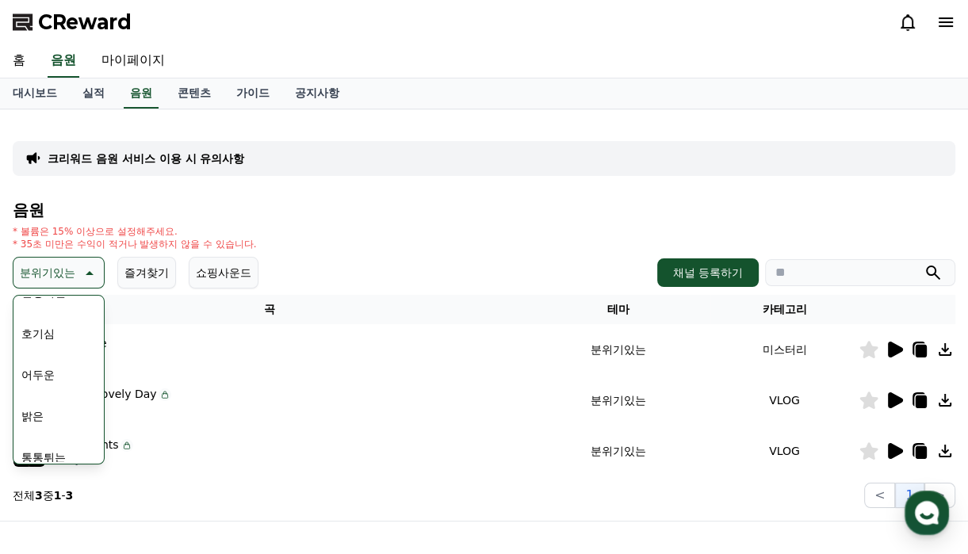
scroll to position [159, 0]
click at [47, 356] on button "통통튀는" at bounding box center [43, 362] width 57 height 35
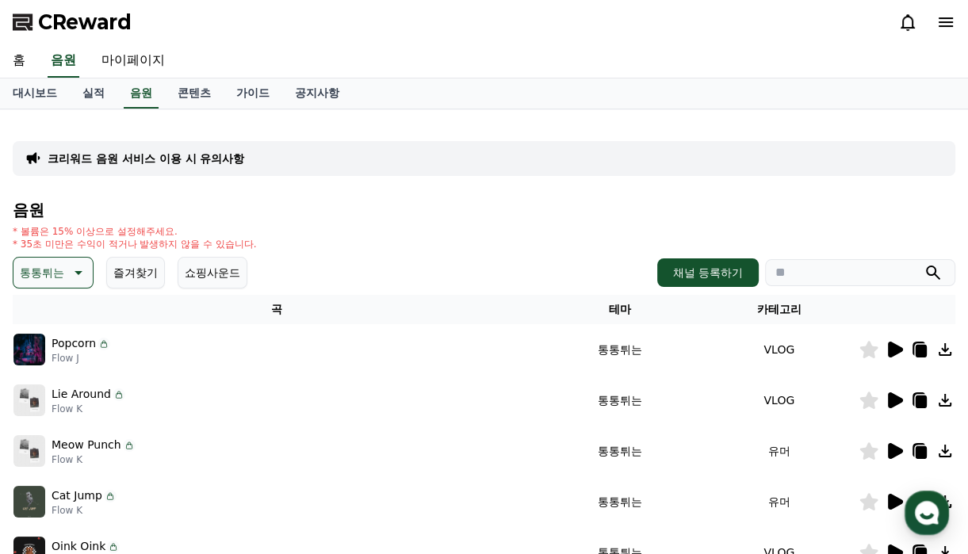
click at [897, 454] on icon at bounding box center [894, 450] width 19 height 19
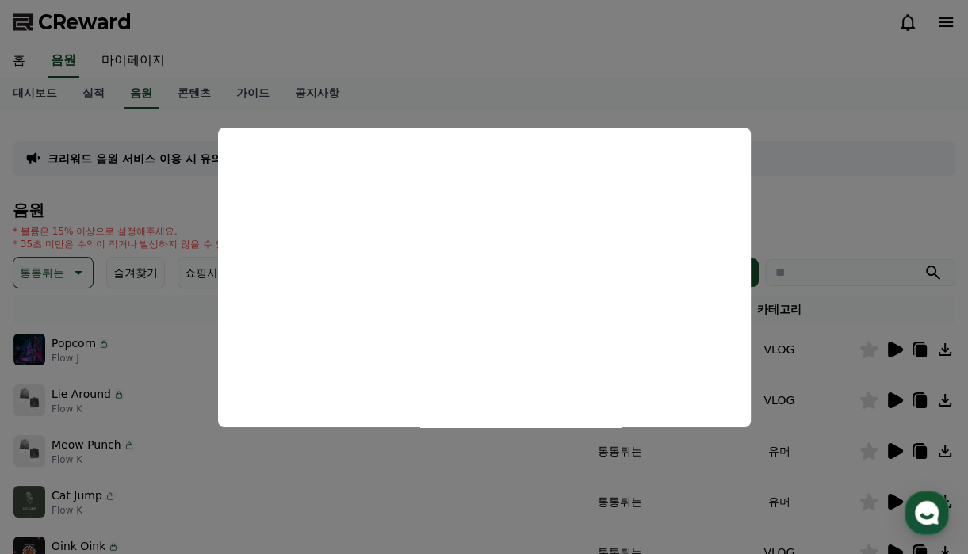
click at [469, 61] on button "close modal" at bounding box center [484, 277] width 968 height 554
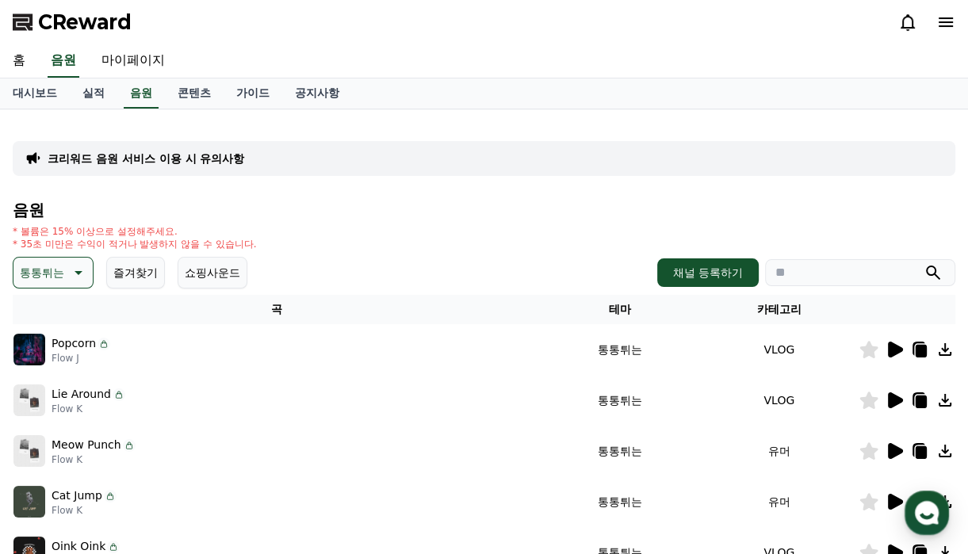
click at [75, 273] on icon at bounding box center [76, 272] width 19 height 19
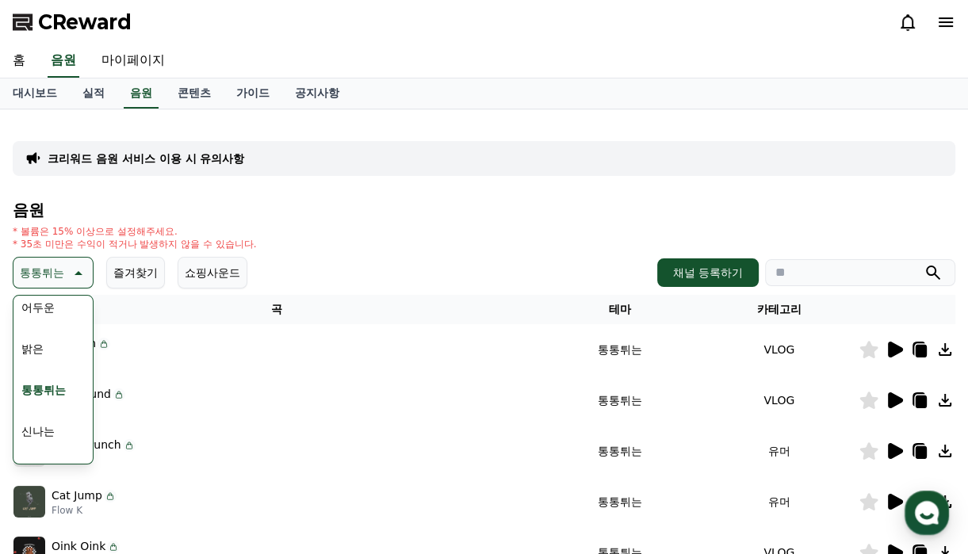
scroll to position [159, 0]
click at [35, 316] on button "밝은" at bounding box center [32, 321] width 35 height 35
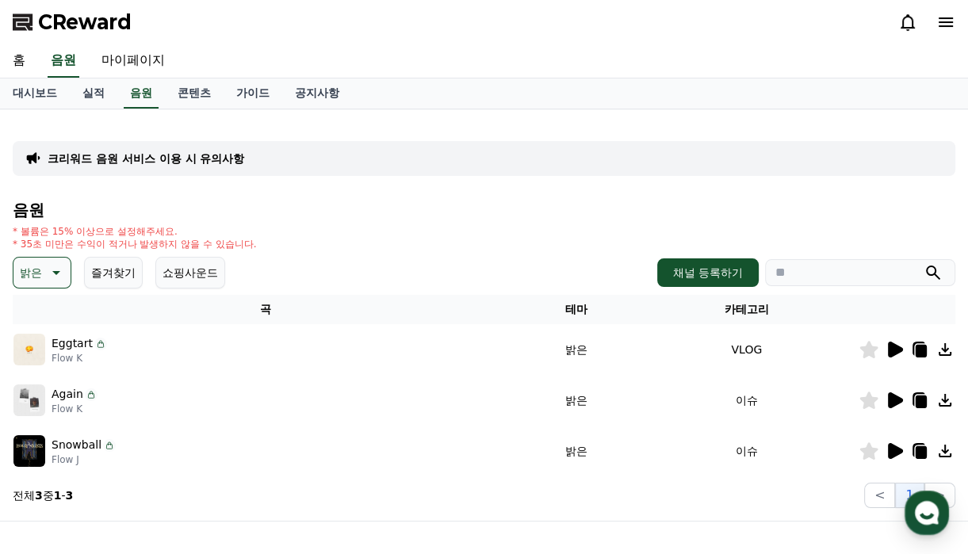
click at [898, 449] on icon at bounding box center [895, 451] width 15 height 16
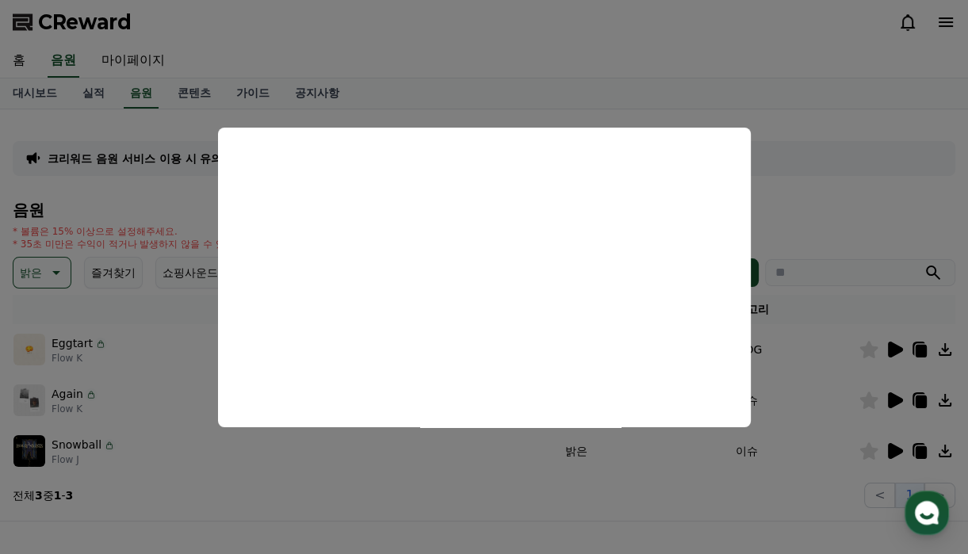
click at [713, 40] on button "close modal" at bounding box center [484, 277] width 968 height 554
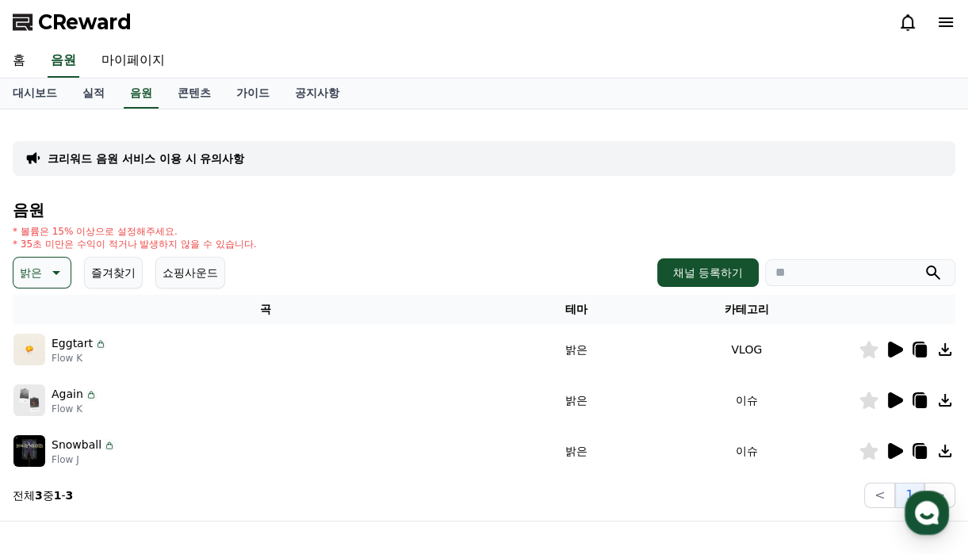
click at [44, 277] on button "밝은" at bounding box center [42, 273] width 59 height 32
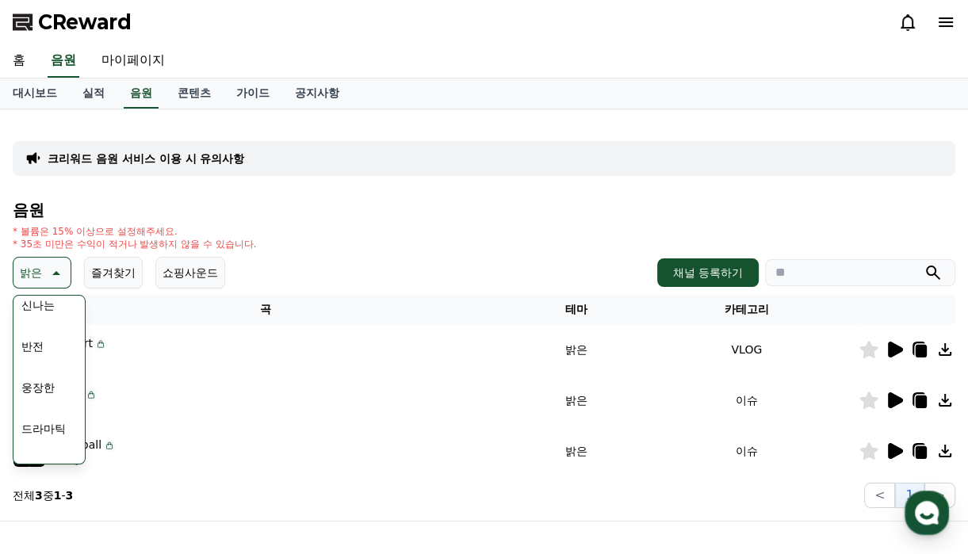
scroll to position [336, 0]
click at [43, 392] on button "즐거움" at bounding box center [38, 390] width 46 height 35
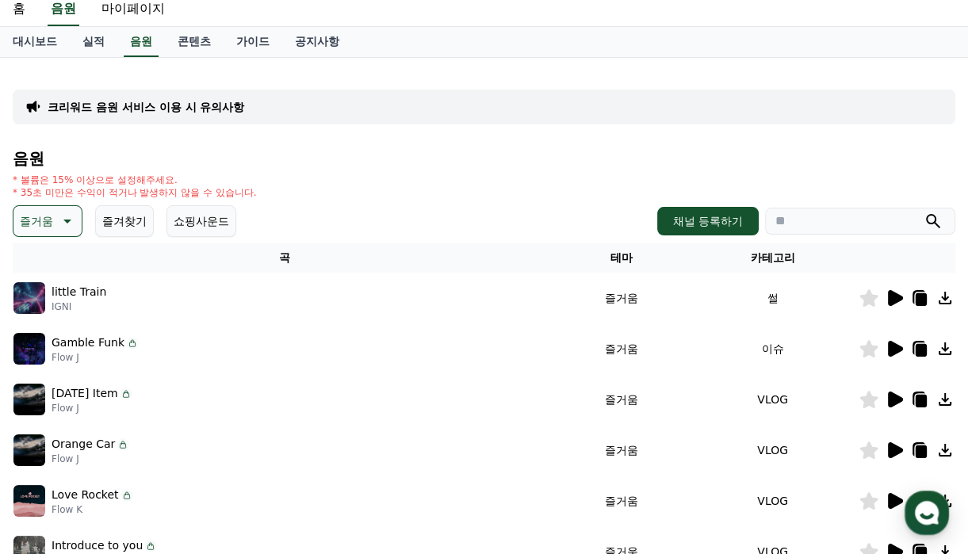
scroll to position [79, 0]
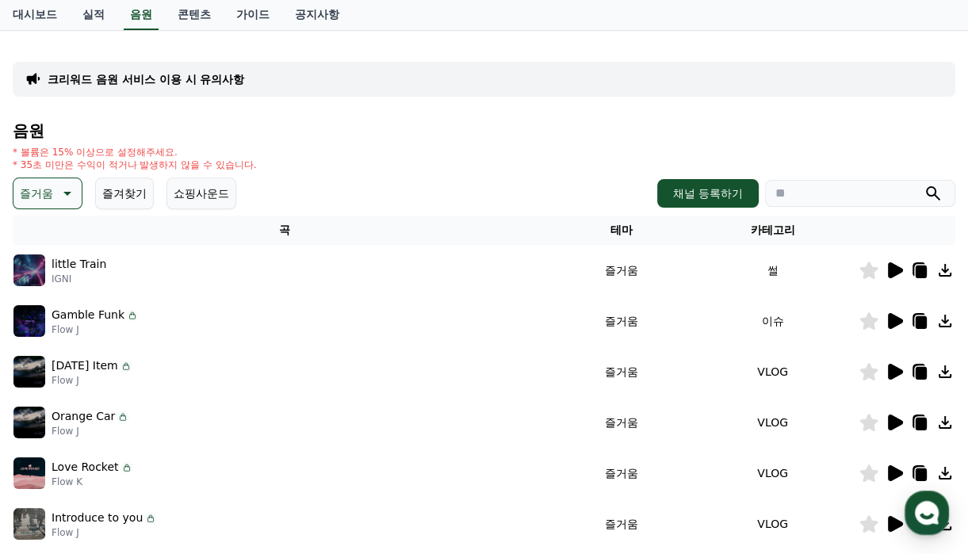
click at [897, 266] on icon at bounding box center [895, 270] width 15 height 16
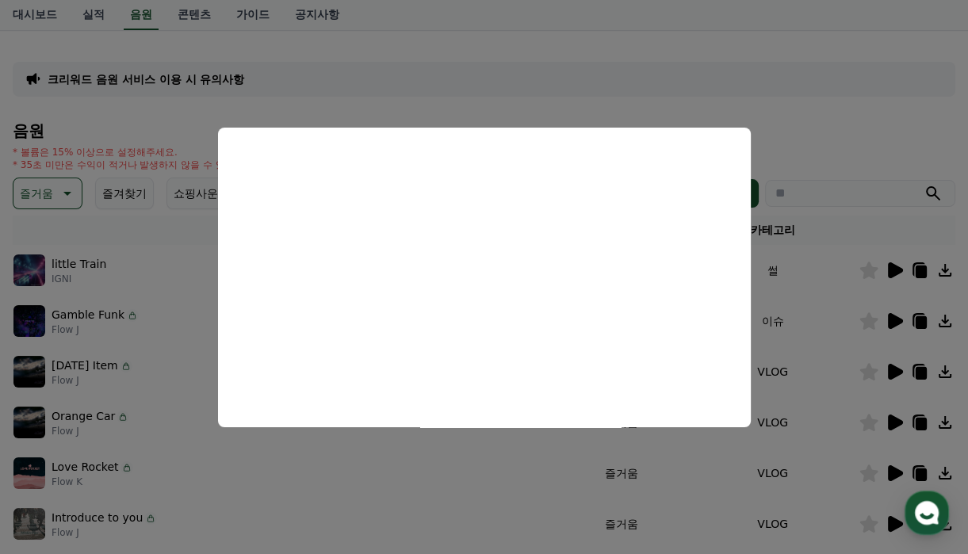
drag, startPoint x: 797, startPoint y: 101, endPoint x: 797, endPoint y: 118, distance: 16.6
click at [797, 101] on button "close modal" at bounding box center [484, 277] width 968 height 554
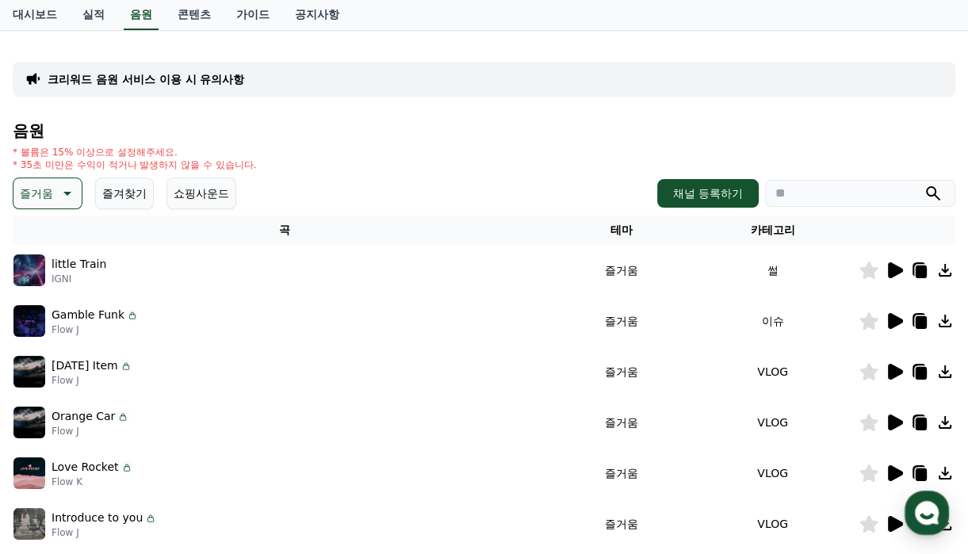
click at [866, 269] on icon at bounding box center [869, 270] width 18 height 17
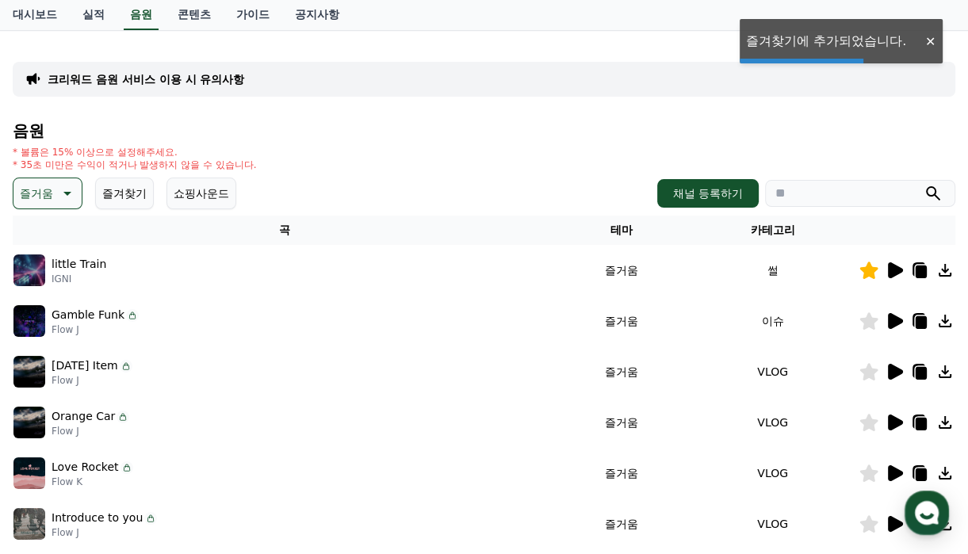
click at [898, 319] on icon at bounding box center [895, 321] width 15 height 16
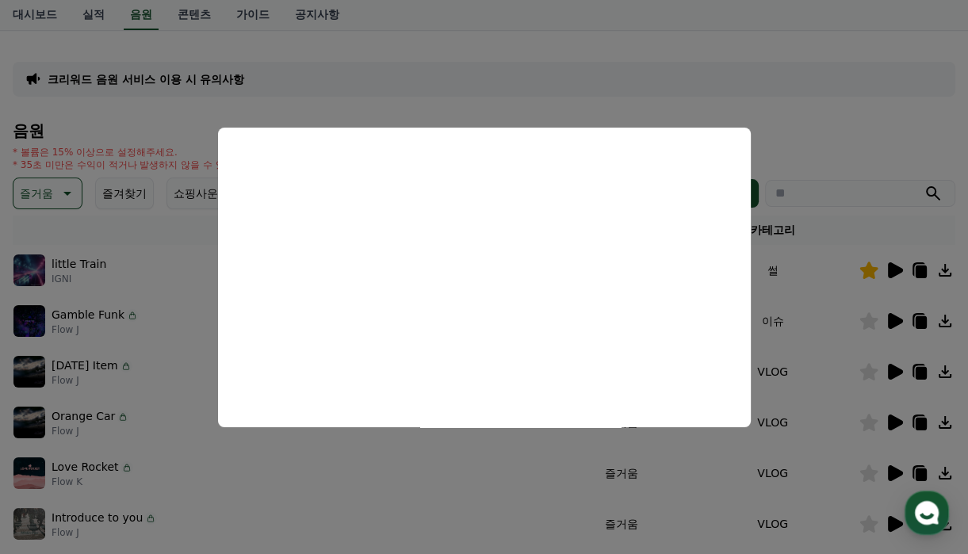
click at [778, 89] on button "close modal" at bounding box center [484, 277] width 968 height 554
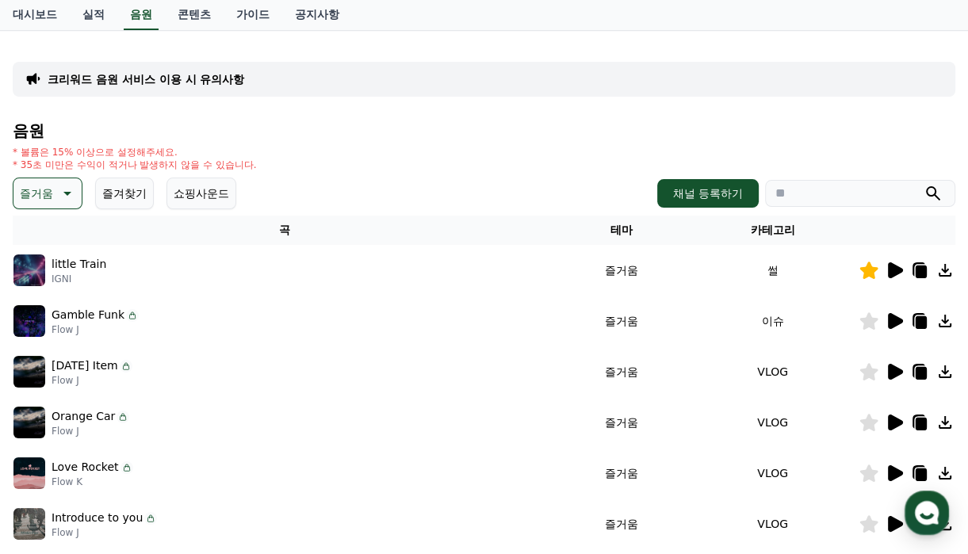
click at [896, 376] on icon at bounding box center [894, 371] width 19 height 19
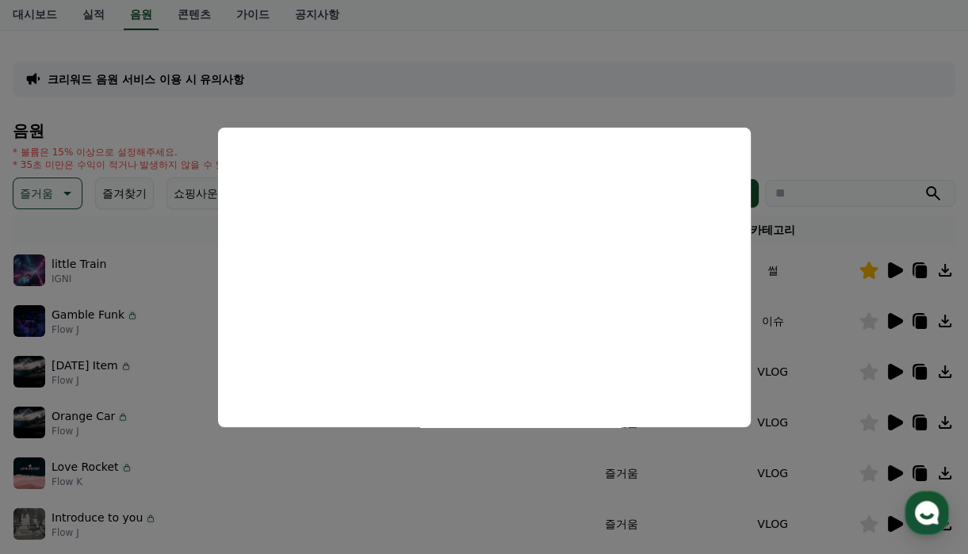
click at [824, 78] on button "close modal" at bounding box center [484, 277] width 968 height 554
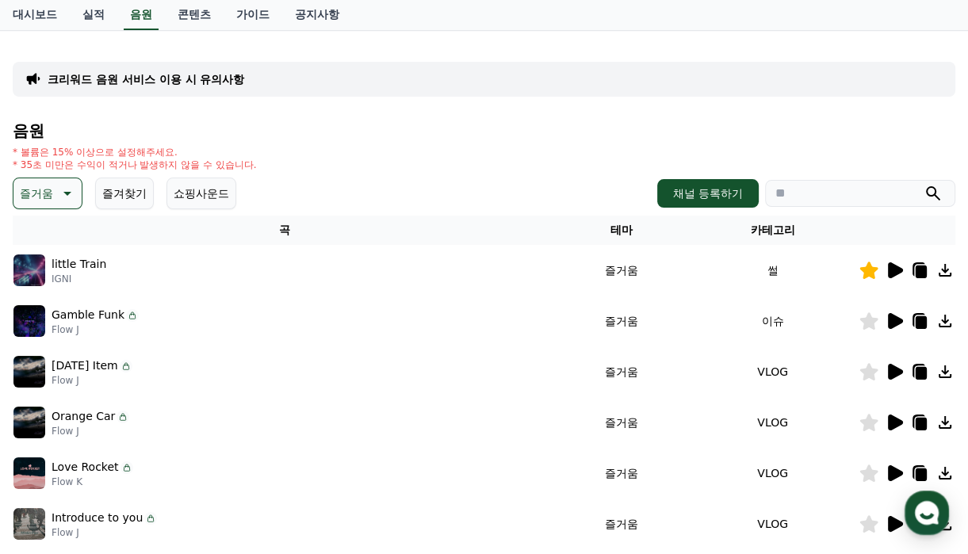
click at [886, 425] on icon at bounding box center [894, 422] width 19 height 19
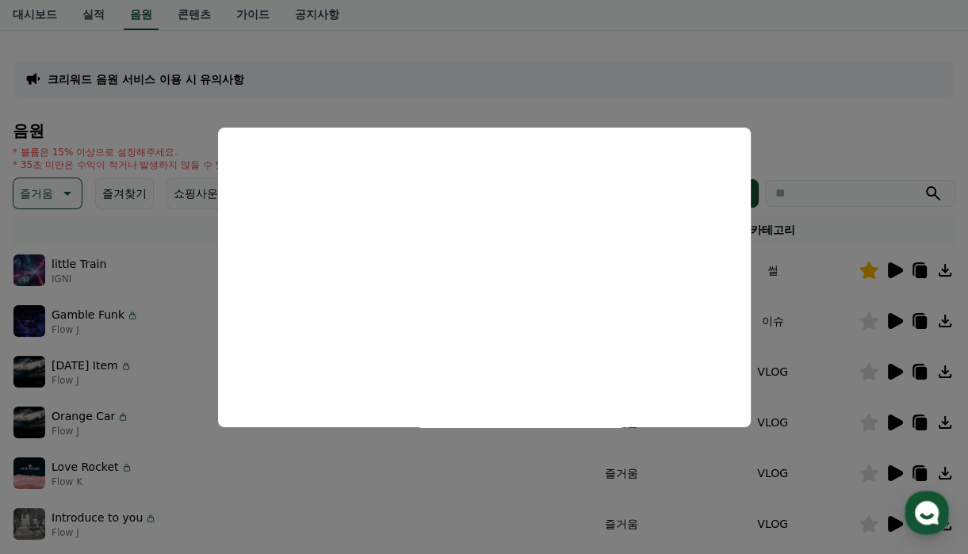
click at [804, 131] on button "close modal" at bounding box center [484, 277] width 968 height 554
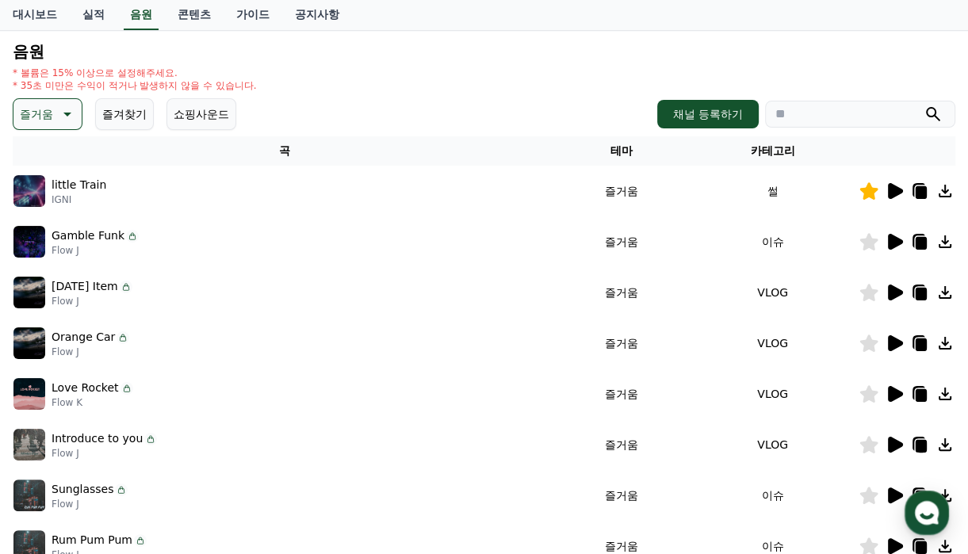
scroll to position [238, 0]
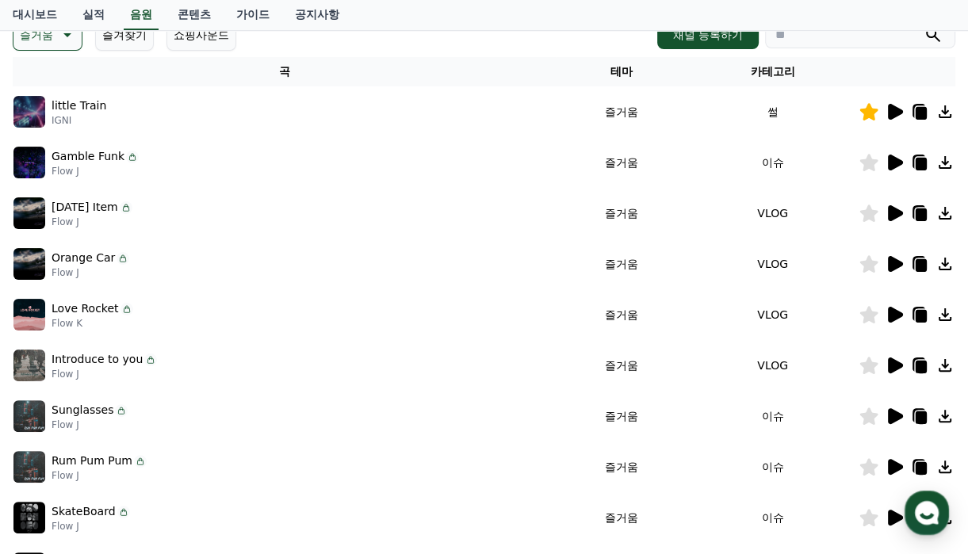
click at [892, 319] on icon at bounding box center [895, 315] width 15 height 16
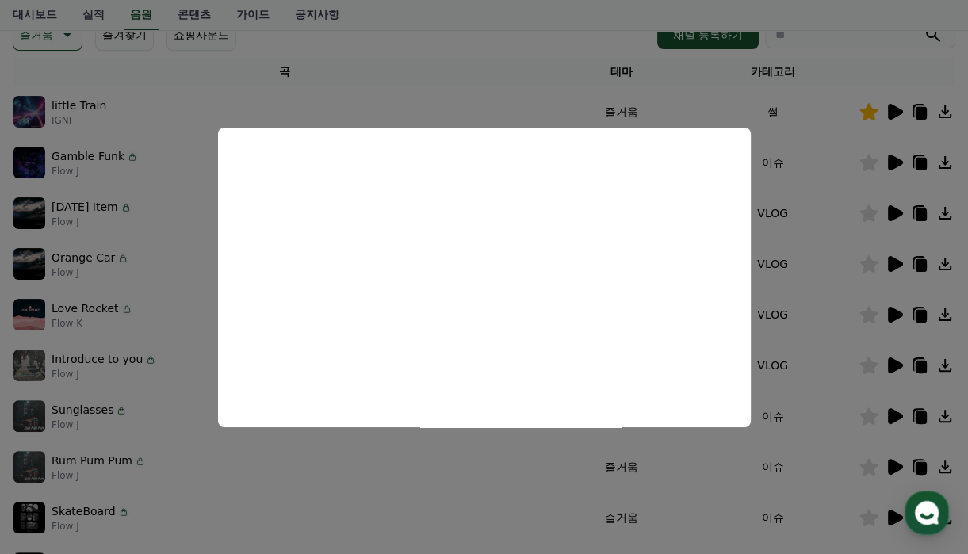
click at [894, 418] on button "close modal" at bounding box center [484, 277] width 968 height 554
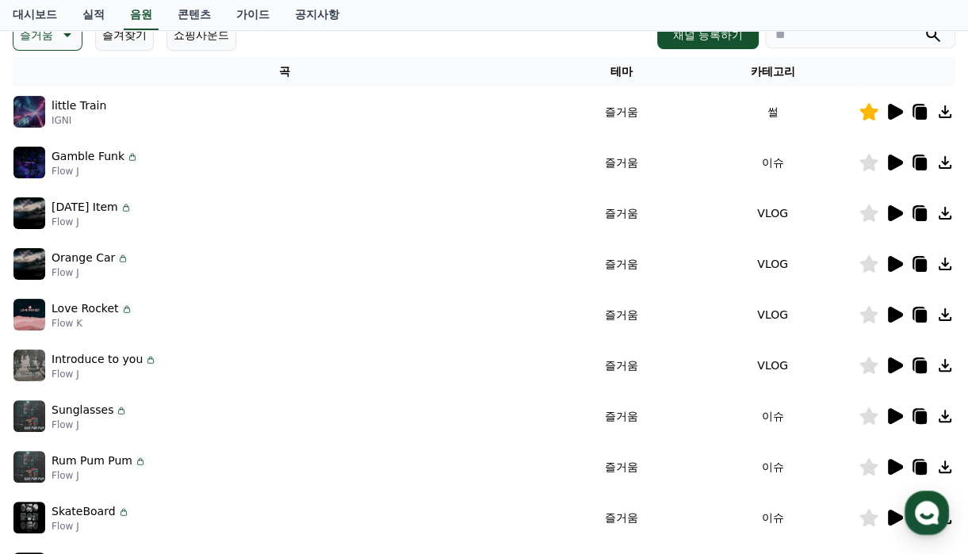
click at [895, 416] on icon at bounding box center [895, 416] width 15 height 16
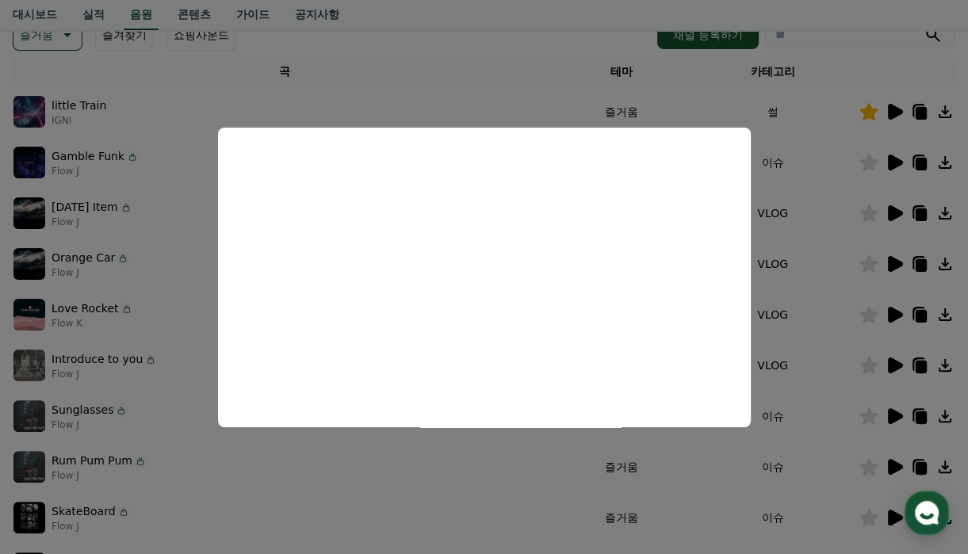
click at [484, 84] on button "close modal" at bounding box center [484, 277] width 968 height 554
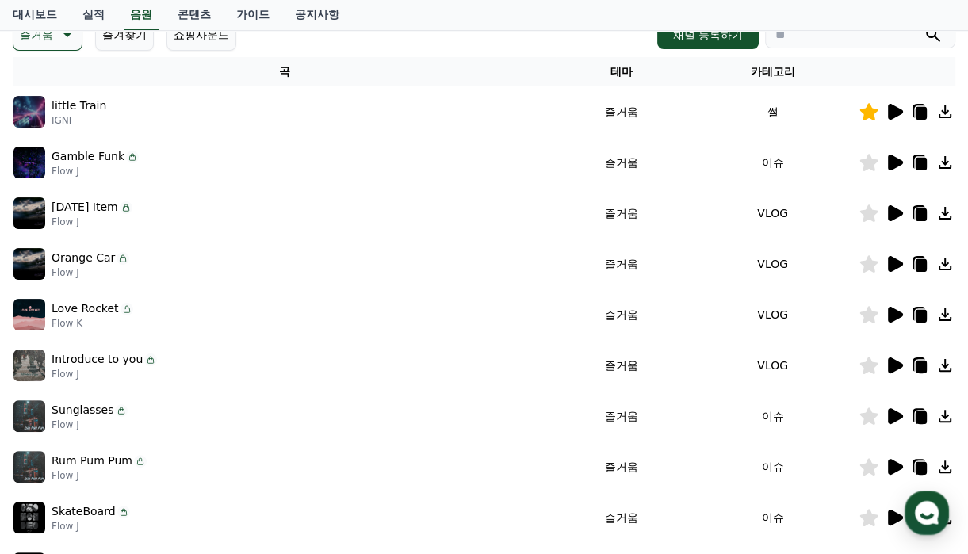
click at [901, 464] on icon at bounding box center [894, 466] width 19 height 19
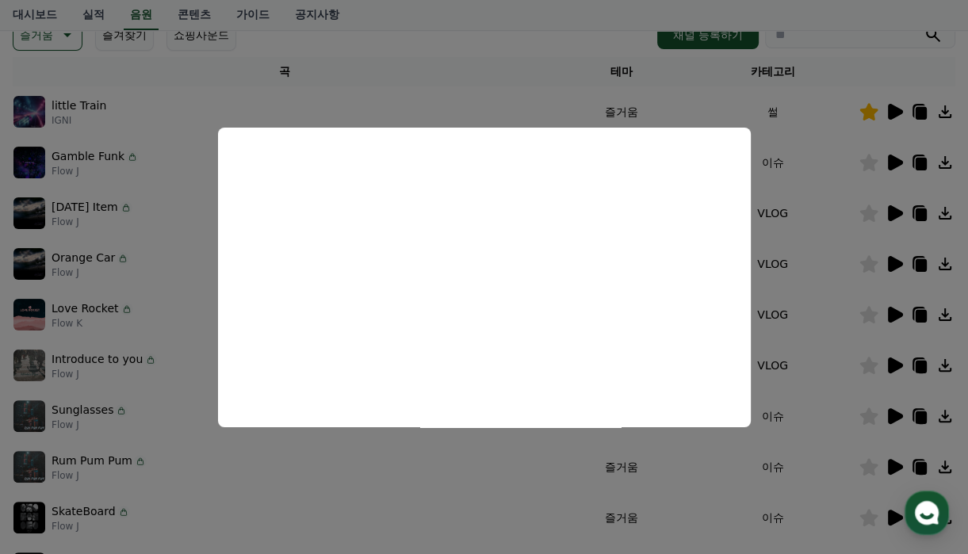
click at [509, 40] on button "close modal" at bounding box center [484, 277] width 968 height 554
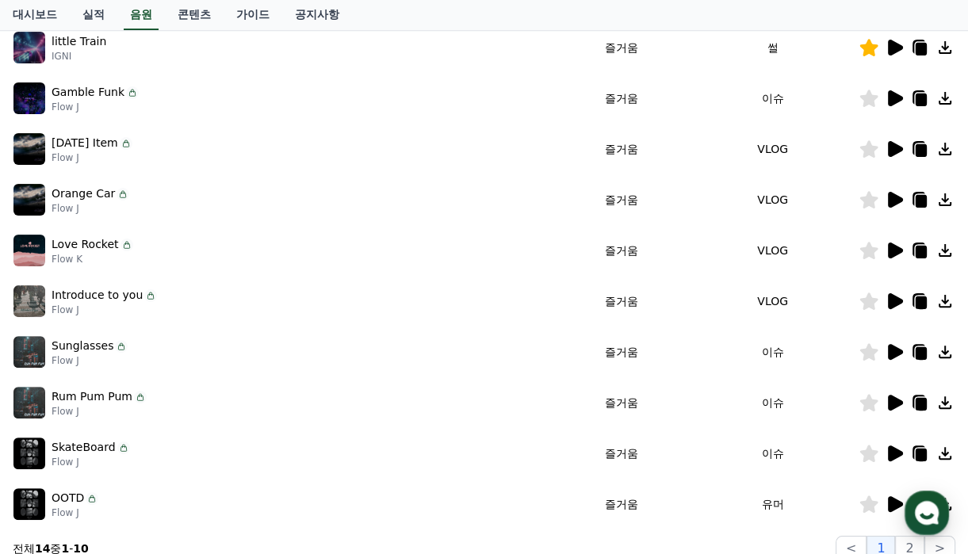
scroll to position [396, 0]
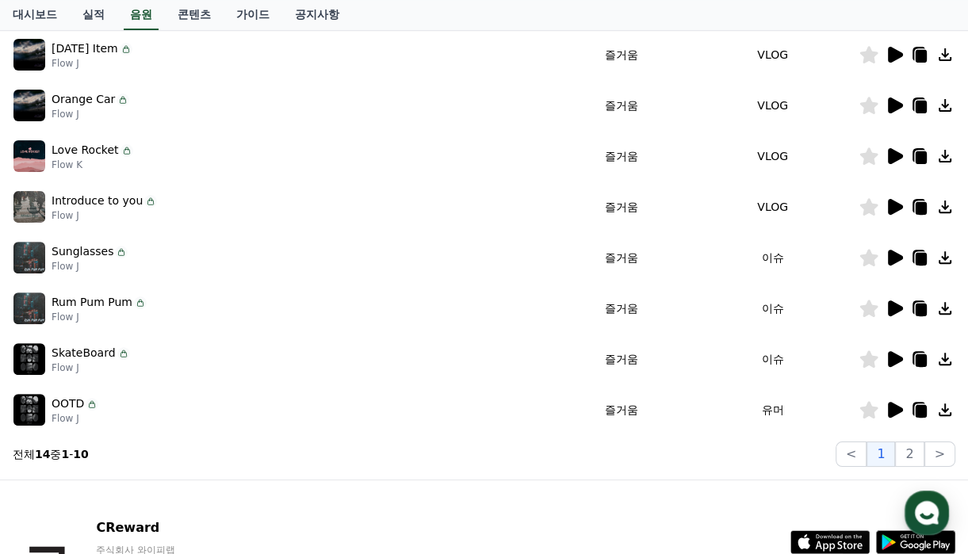
click at [892, 411] on icon at bounding box center [895, 410] width 15 height 16
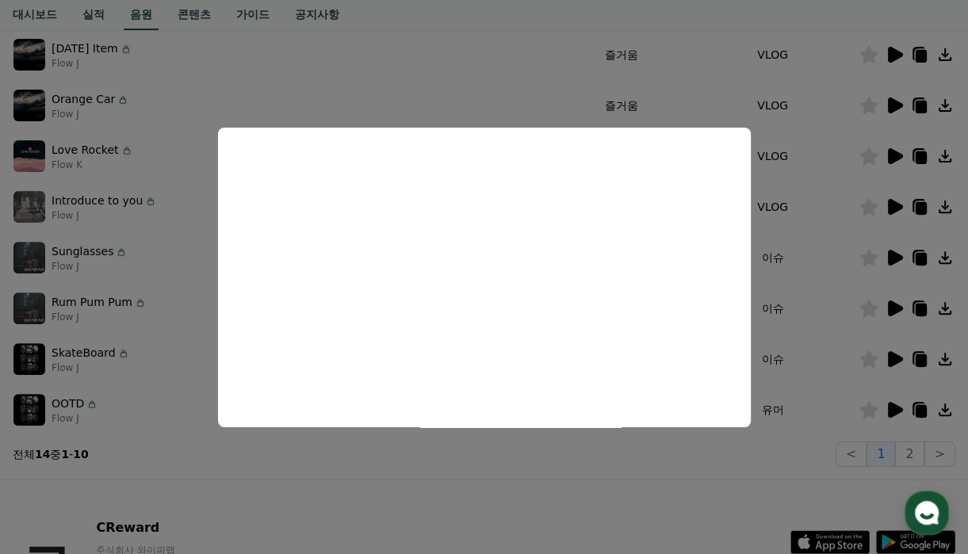
click at [914, 453] on button "close modal" at bounding box center [484, 277] width 968 height 554
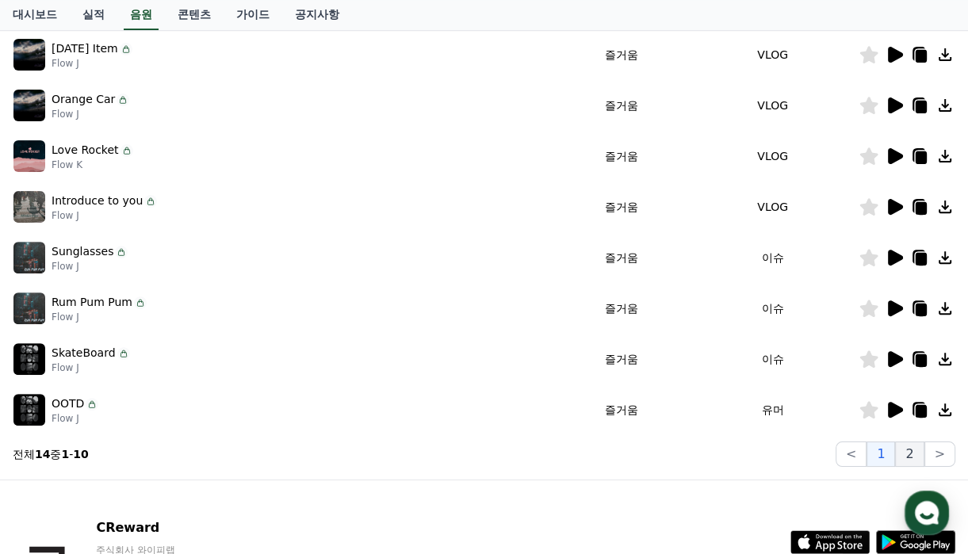
click at [915, 453] on button "2" at bounding box center [909, 453] width 29 height 25
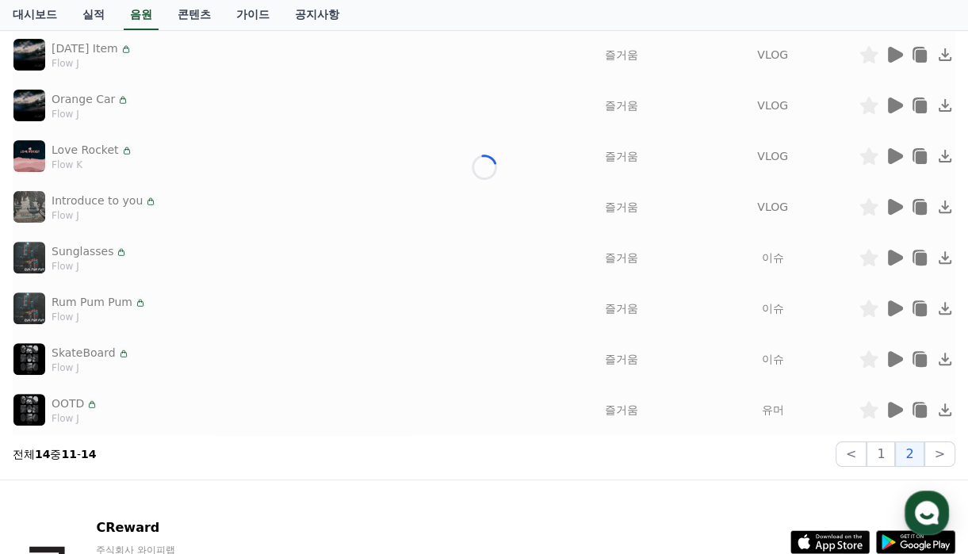
scroll to position [213, 0]
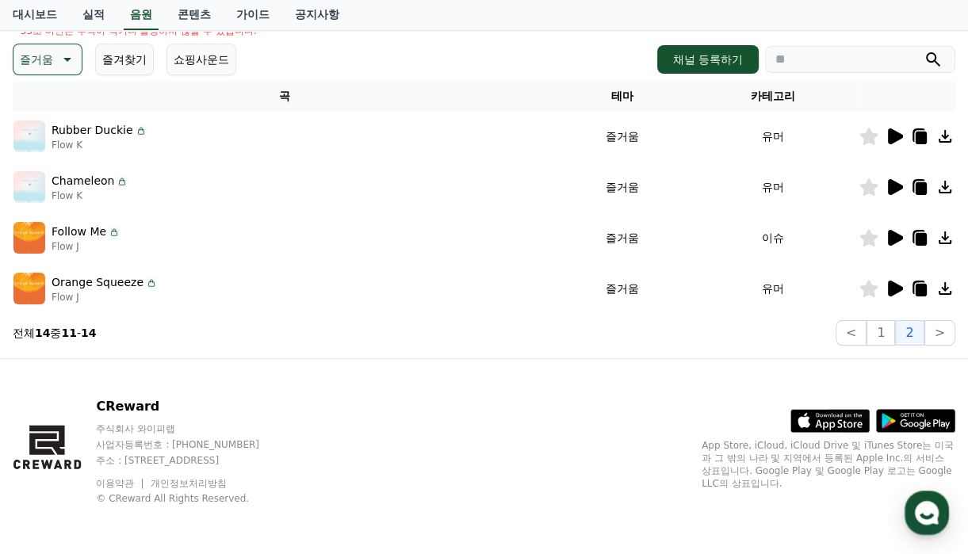
click at [894, 239] on icon at bounding box center [895, 238] width 15 height 16
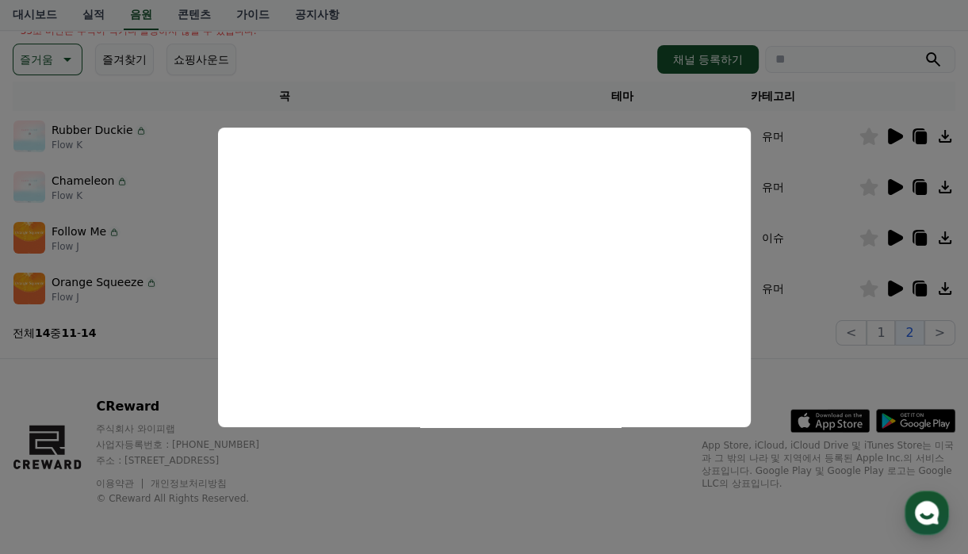
click at [541, 32] on button "close modal" at bounding box center [484, 277] width 968 height 554
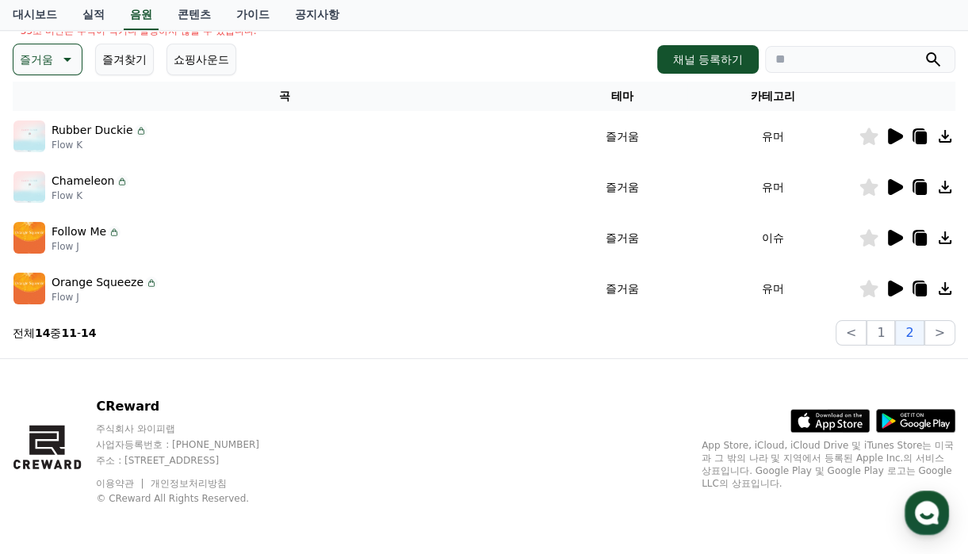
click at [891, 136] on icon at bounding box center [895, 136] width 15 height 16
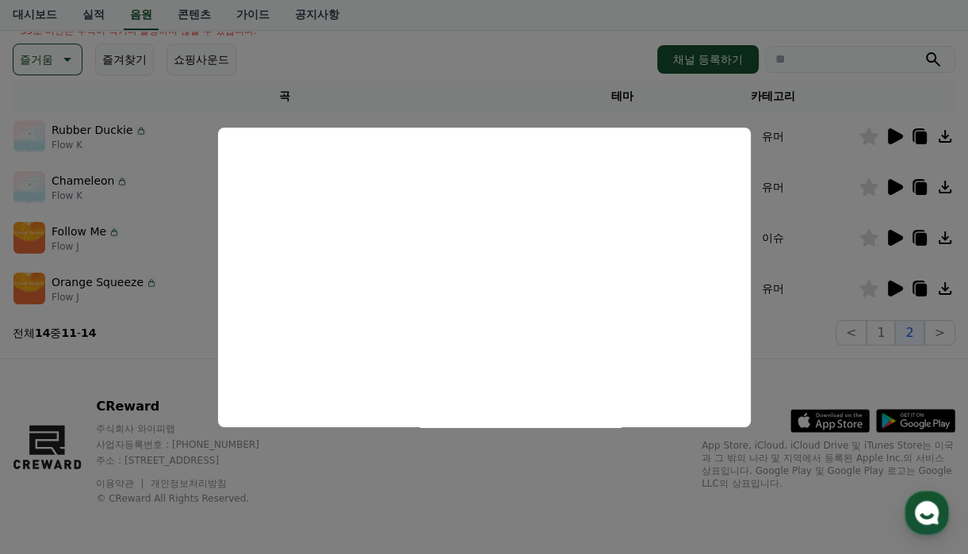
click at [440, 51] on button "close modal" at bounding box center [484, 277] width 968 height 554
